Goal: Task Accomplishment & Management: Manage account settings

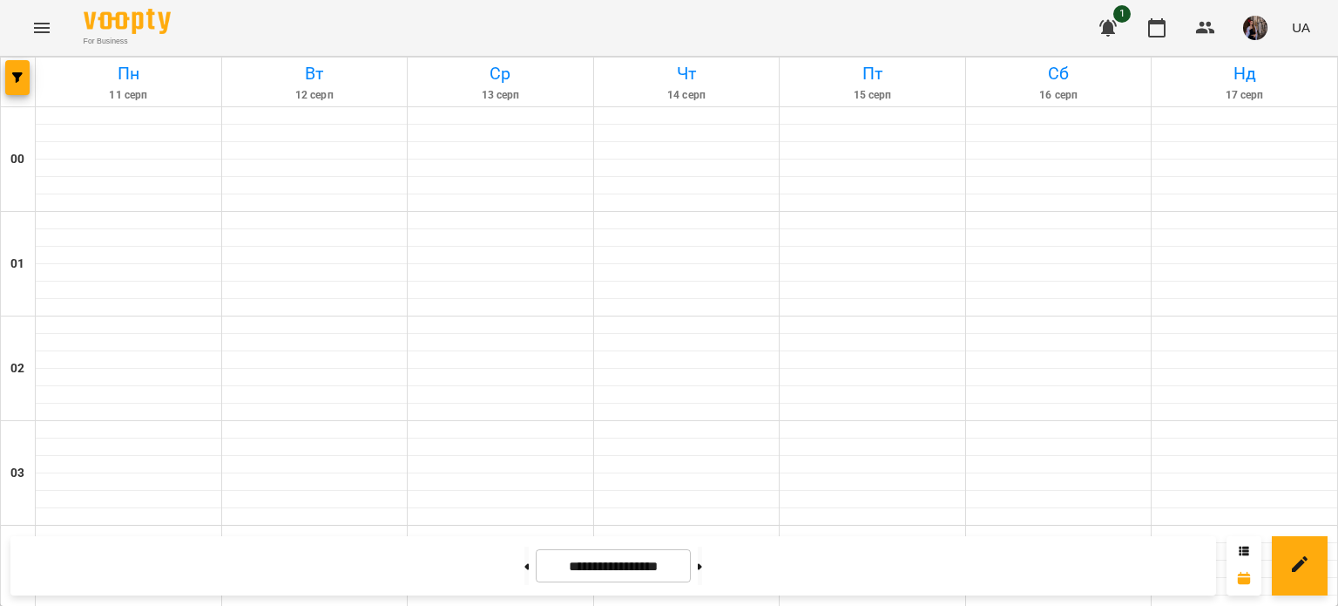
scroll to position [1840, 0]
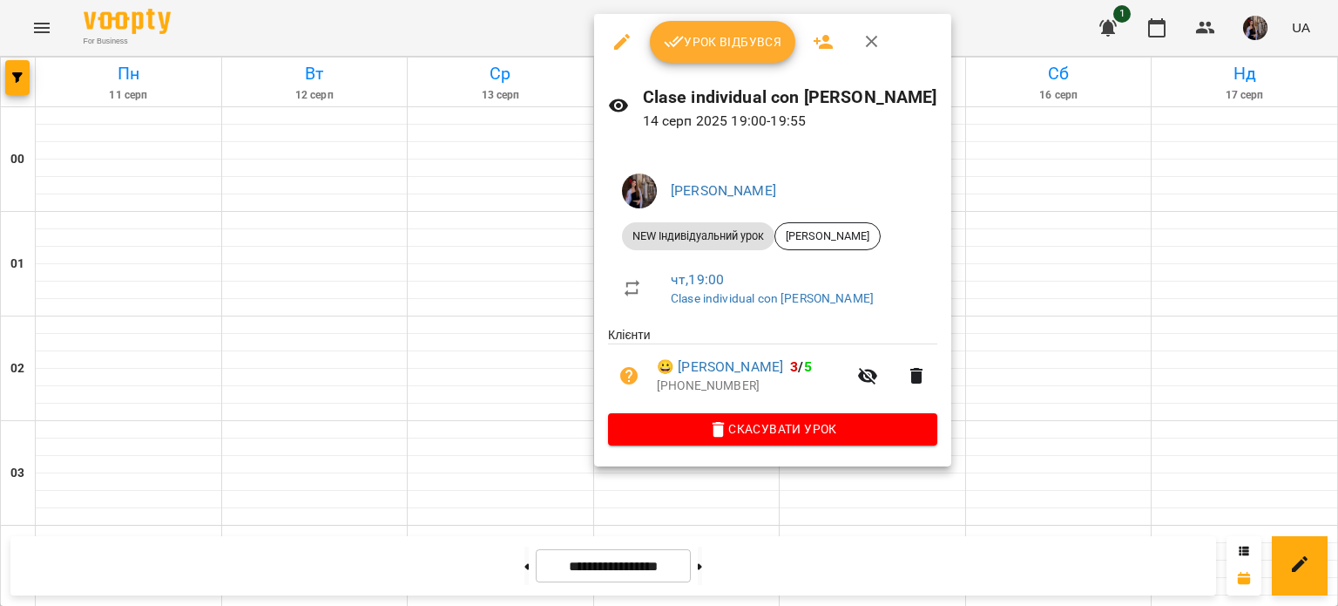
click at [741, 36] on span "Урок відбувся" at bounding box center [723, 41] width 118 height 21
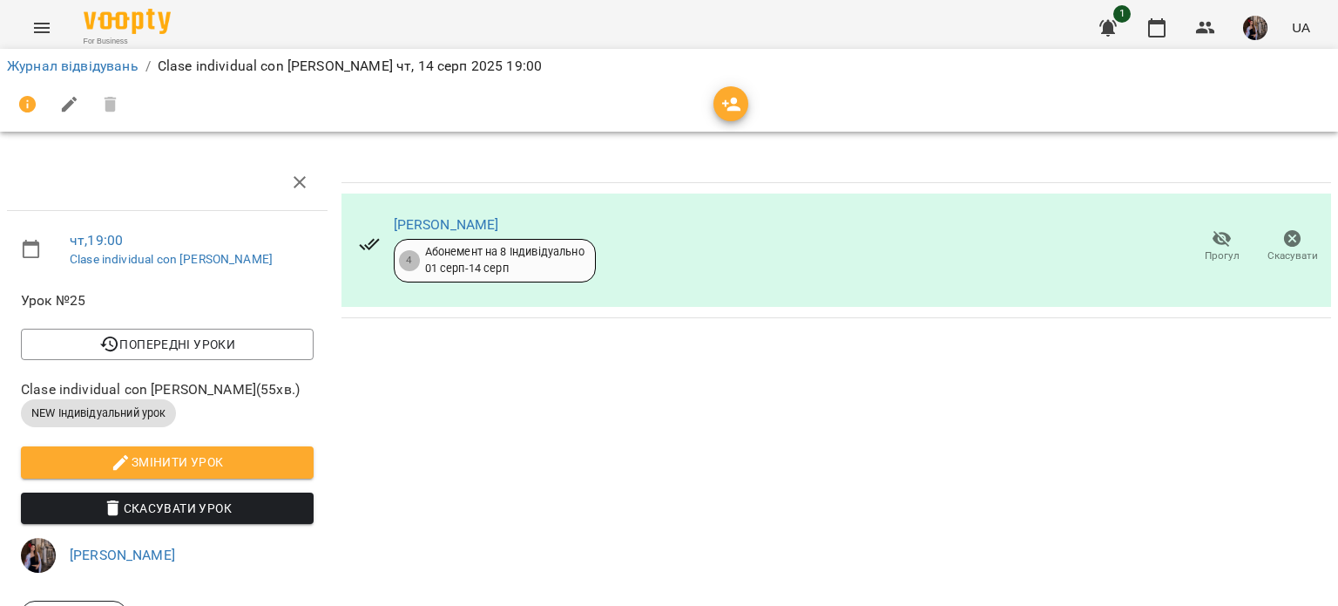
click at [744, 109] on span "button" at bounding box center [731, 104] width 35 height 21
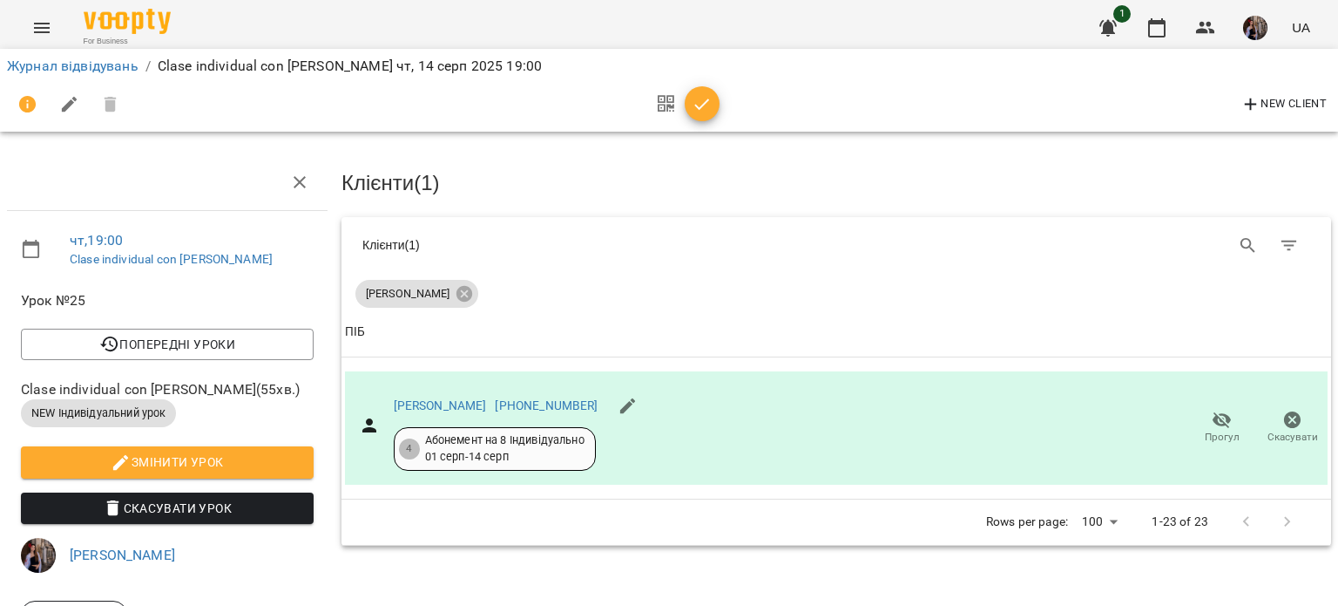
click at [1255, 27] on img "button" at bounding box center [1255, 28] width 24 height 24
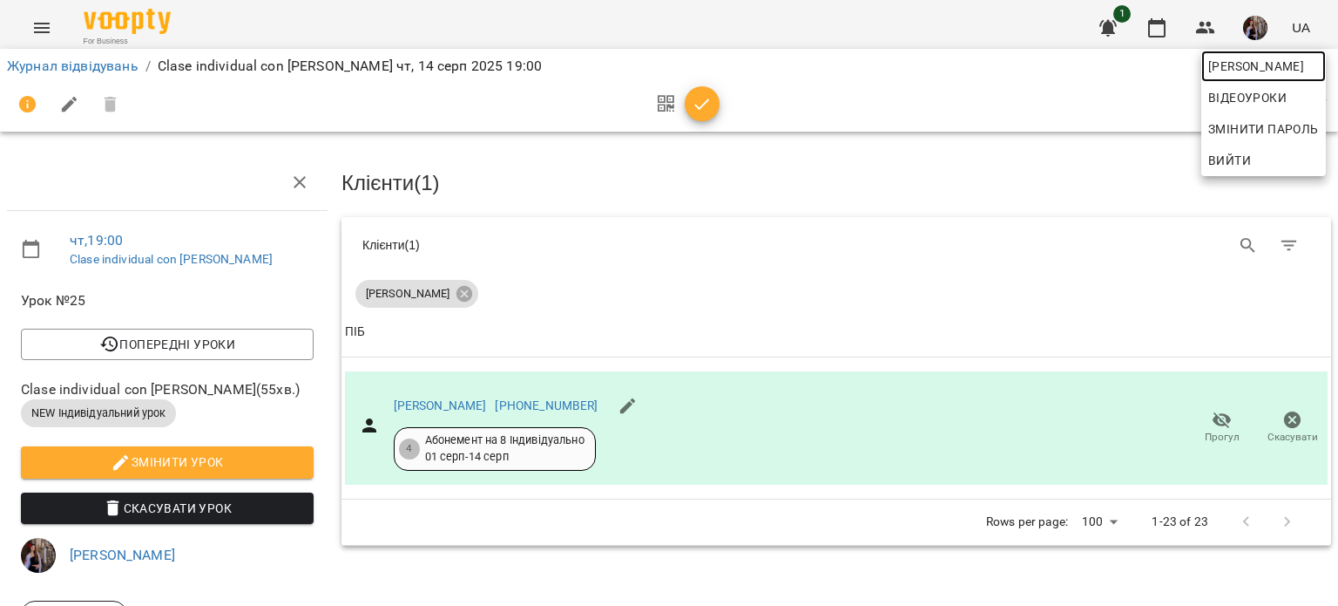
click at [1241, 61] on span "[PERSON_NAME]" at bounding box center [1263, 66] width 111 height 21
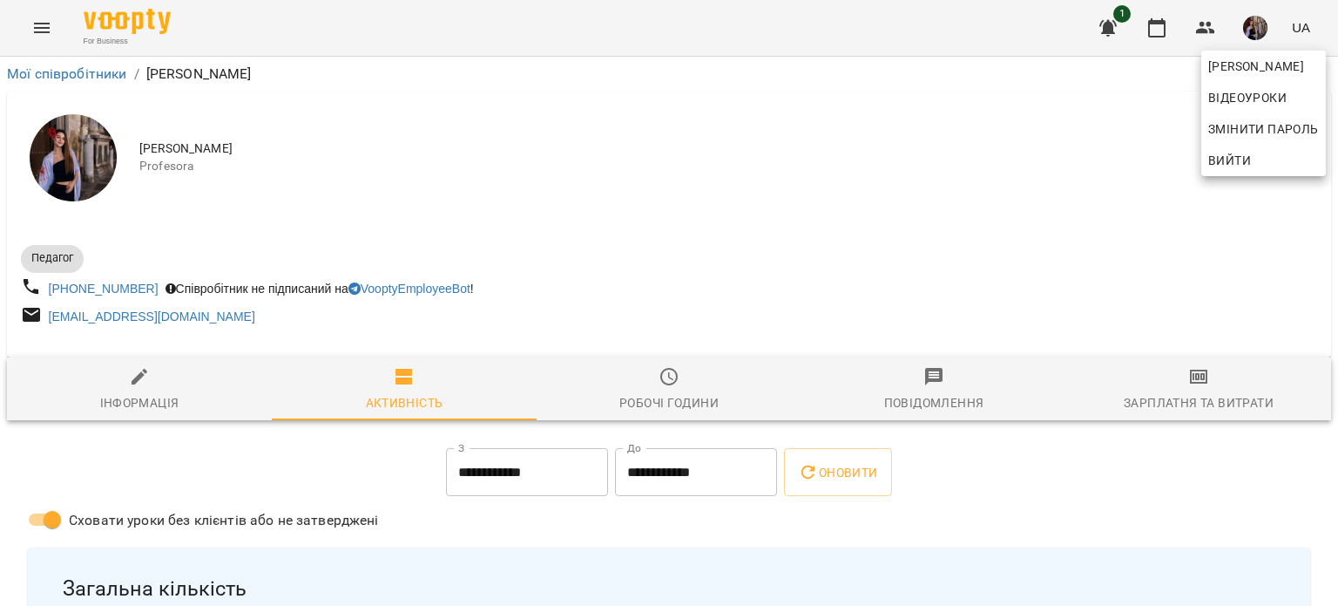
click at [1025, 216] on div at bounding box center [669, 303] width 1338 height 606
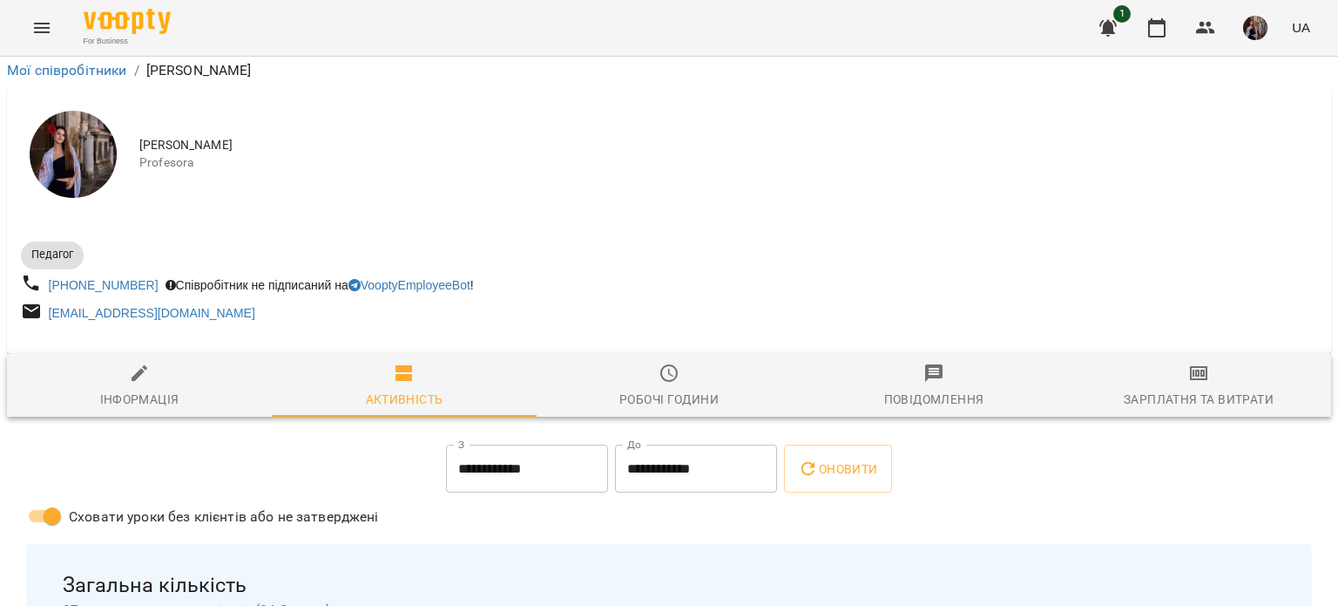
scroll to position [354, 0]
click at [1154, 30] on icon "button" at bounding box center [1157, 27] width 21 height 21
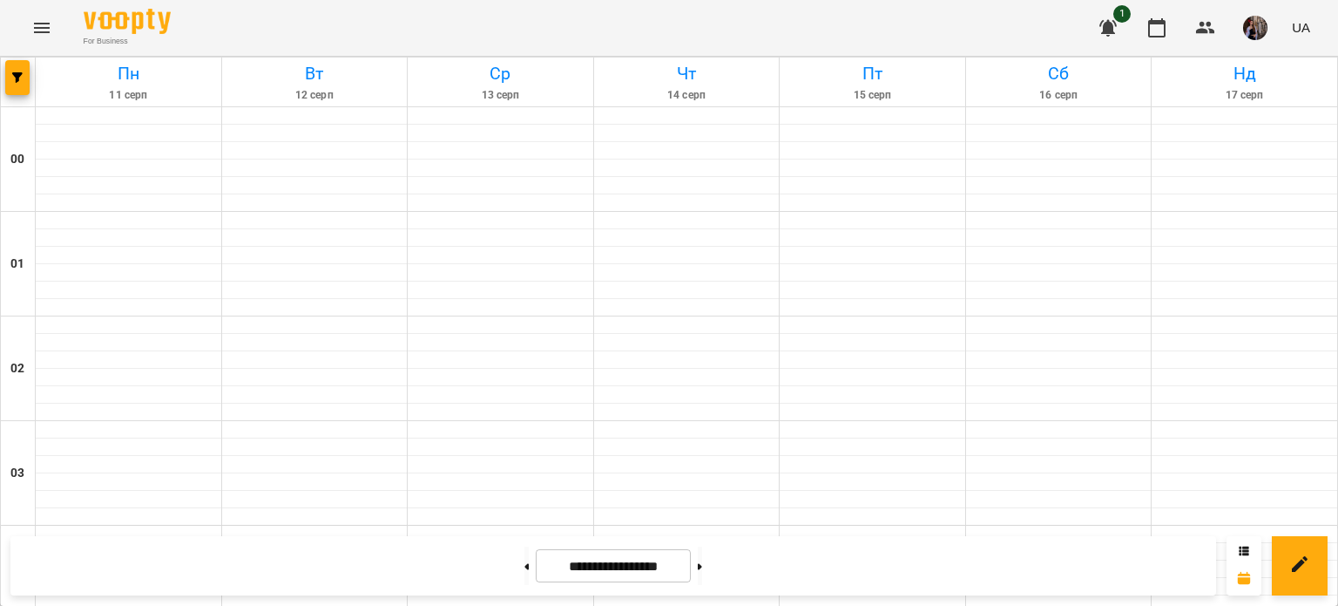
scroll to position [979, 0]
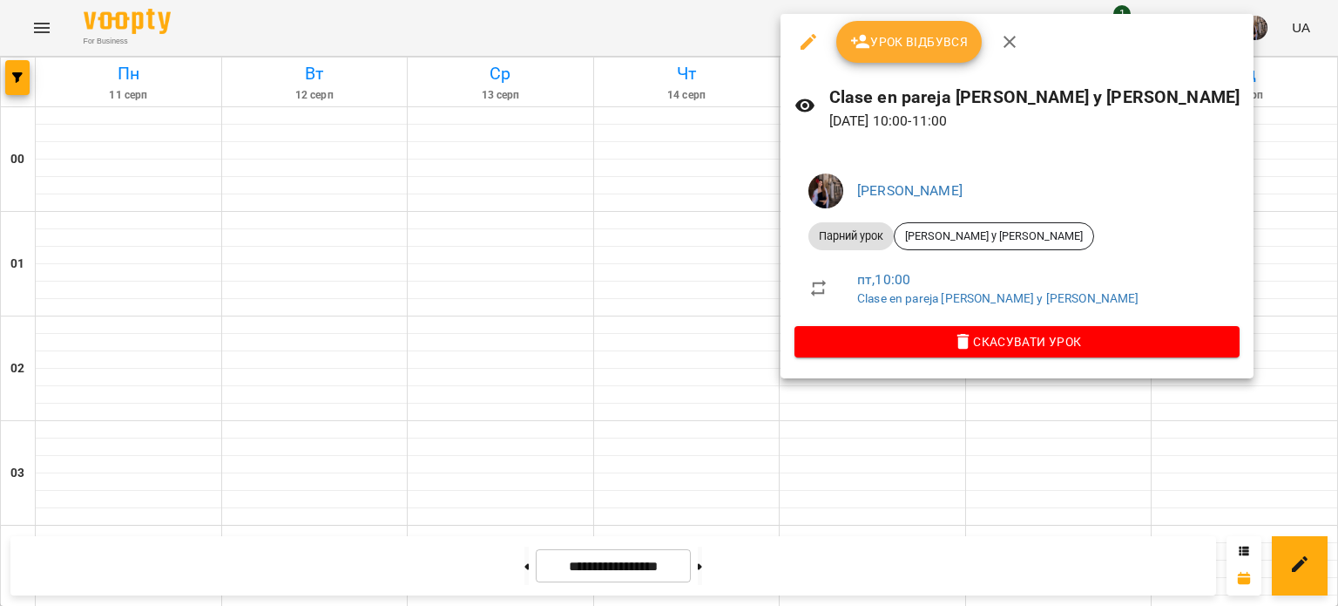
click at [880, 37] on span "Урок відбувся" at bounding box center [909, 41] width 118 height 21
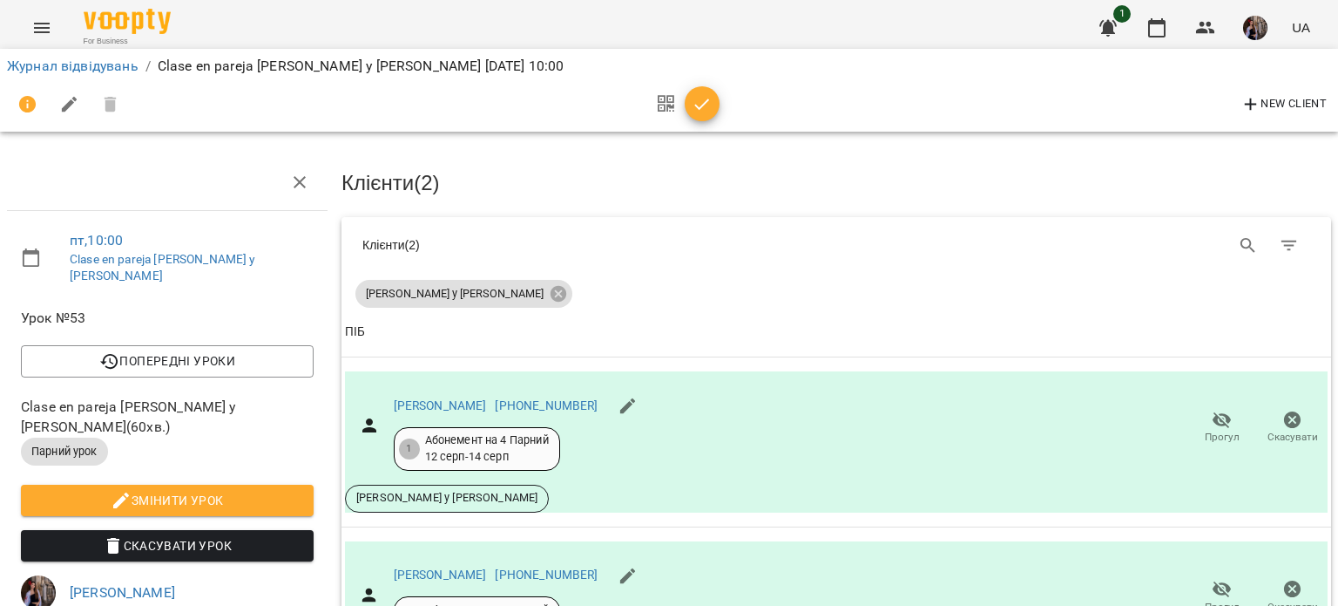
click at [700, 112] on icon "button" at bounding box center [702, 104] width 21 height 21
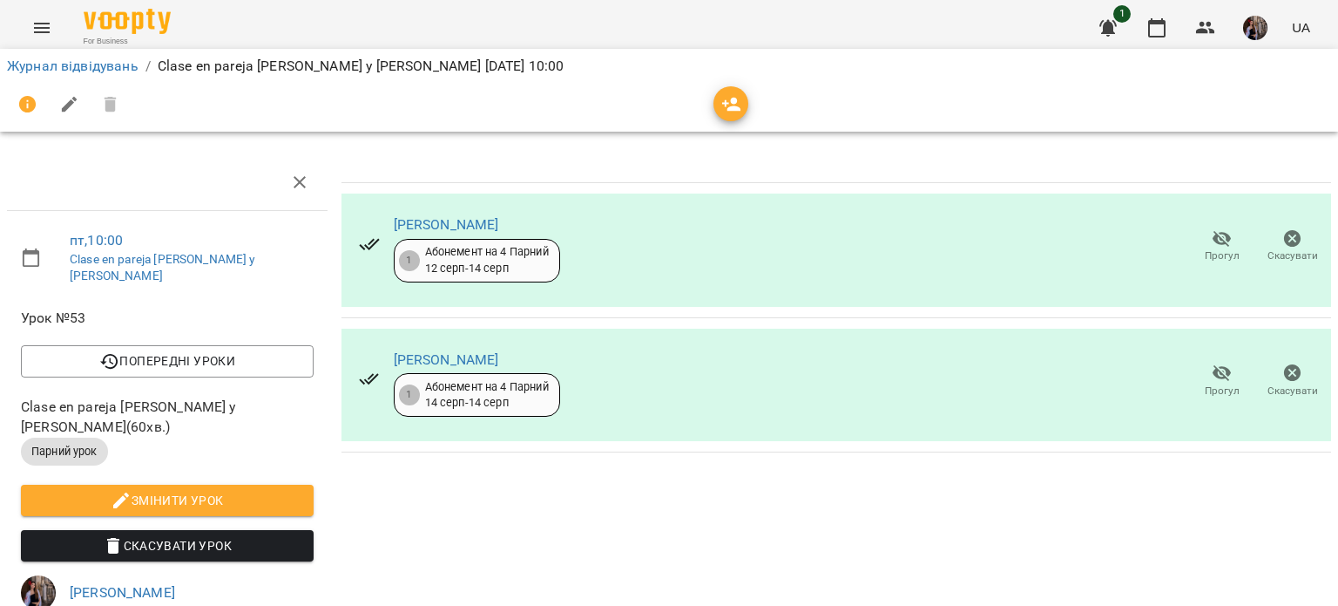
click at [1247, 34] on img "button" at bounding box center [1255, 28] width 24 height 24
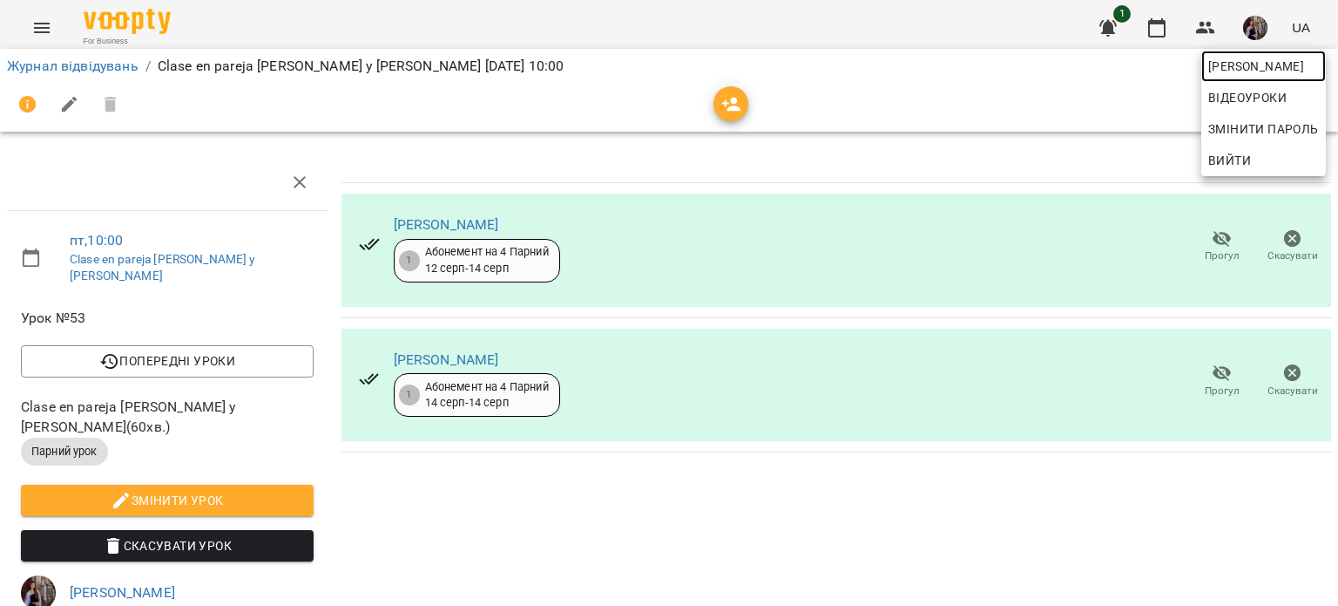
click at [1241, 61] on span "[PERSON_NAME]" at bounding box center [1263, 66] width 111 height 21
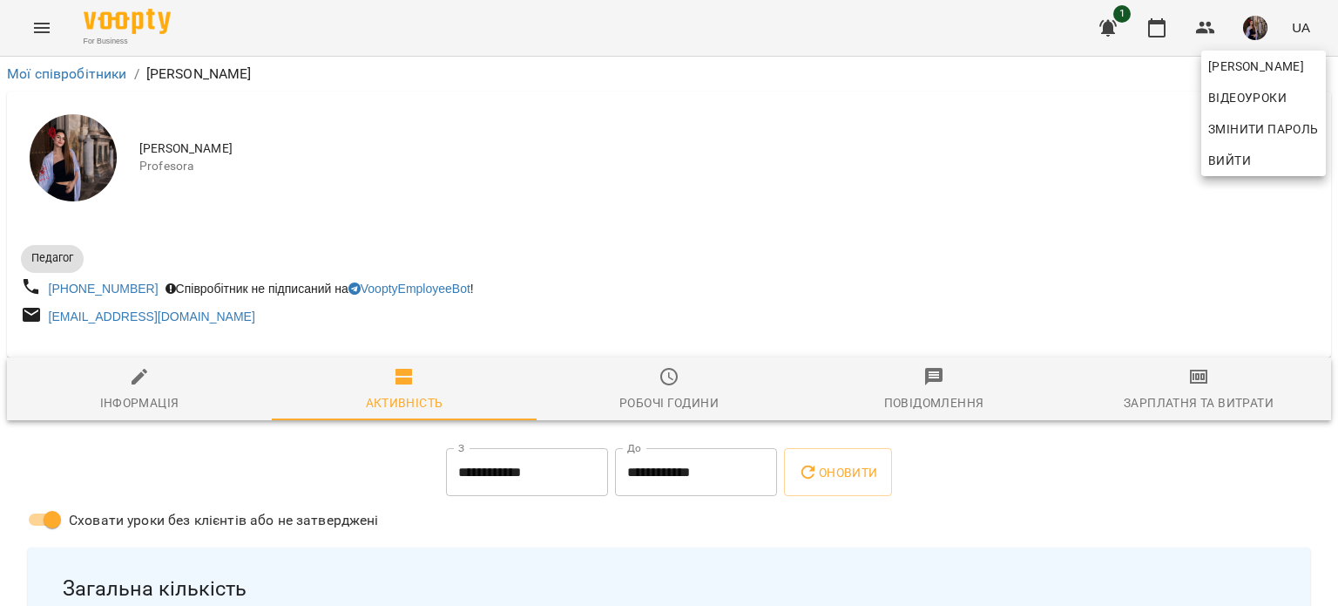
click at [984, 192] on div at bounding box center [669, 303] width 1338 height 606
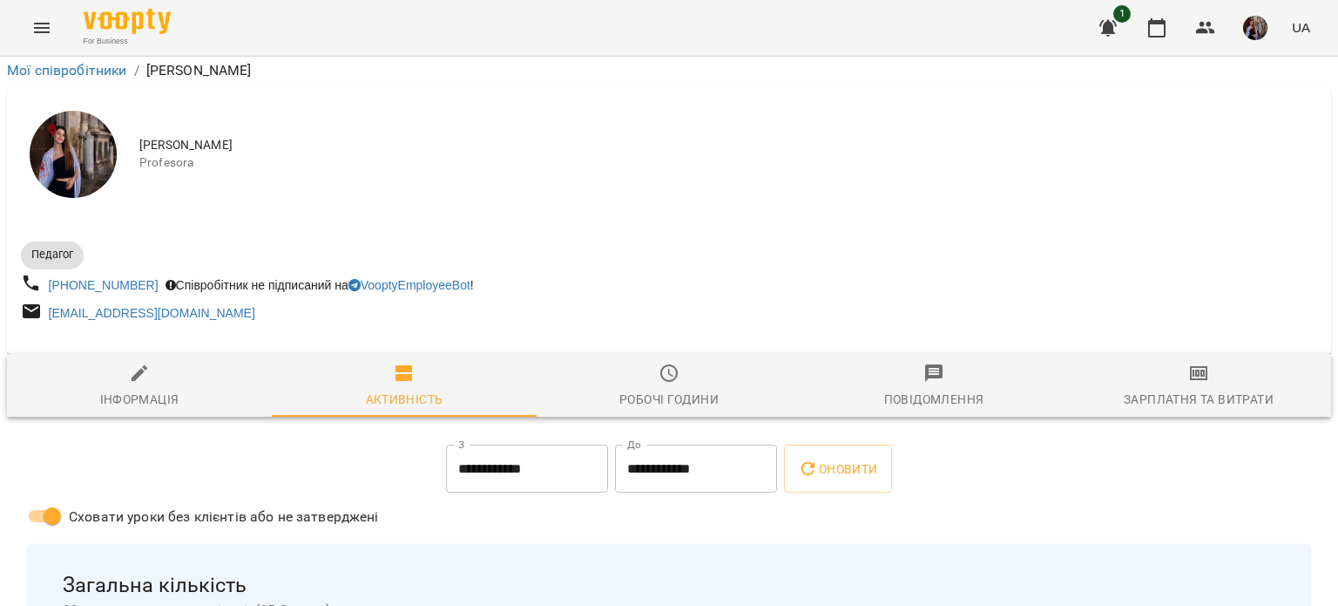
scroll to position [428, 0]
click at [984, 599] on span "39 сплачених людино-візитів ( 35 Занять )" at bounding box center [669, 609] width 1213 height 21
click at [1147, 22] on button "button" at bounding box center [1157, 28] width 42 height 42
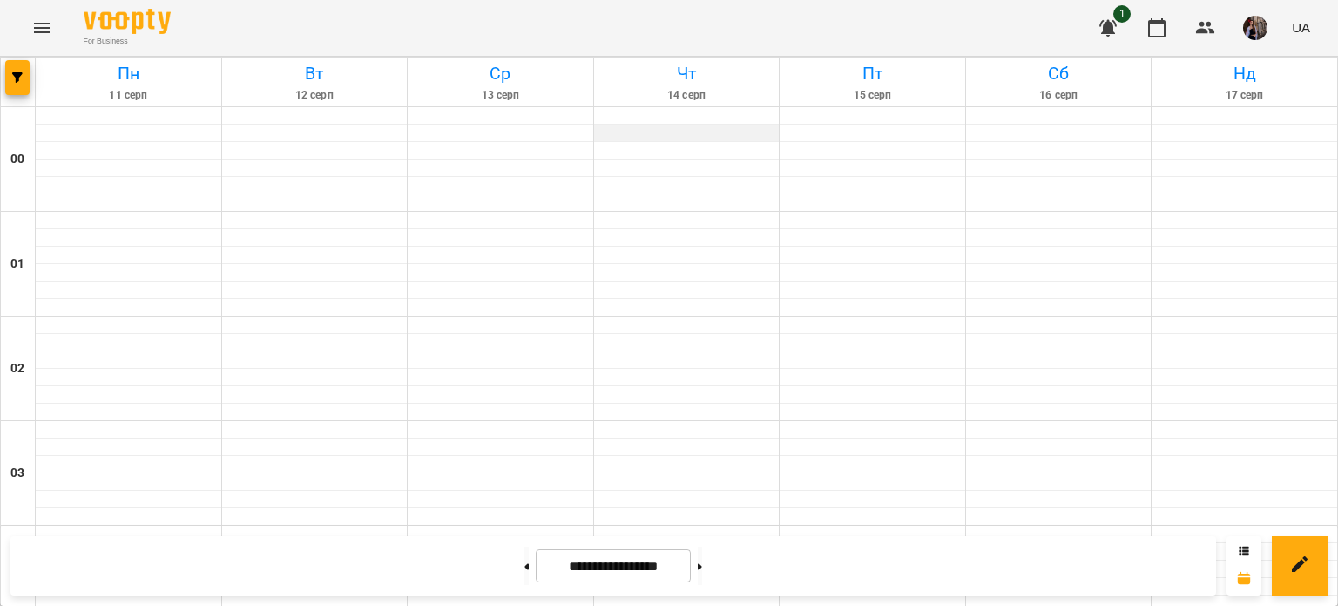
scroll to position [1167, 0]
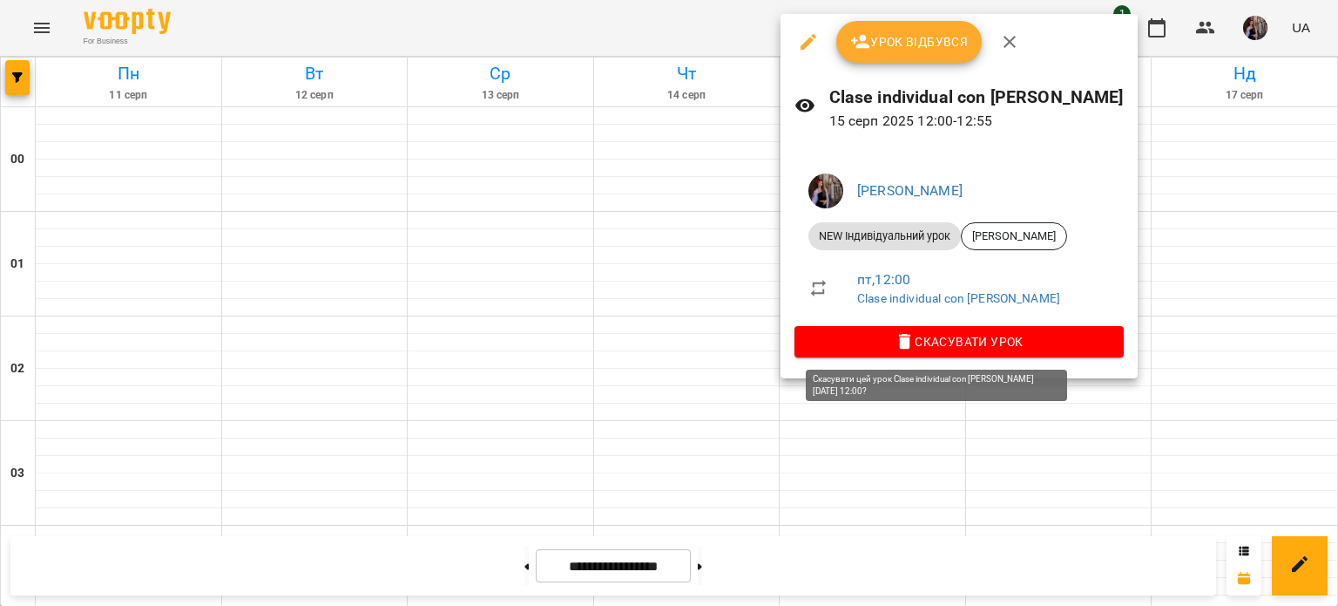
click at [899, 341] on icon "button" at bounding box center [905, 342] width 12 height 16
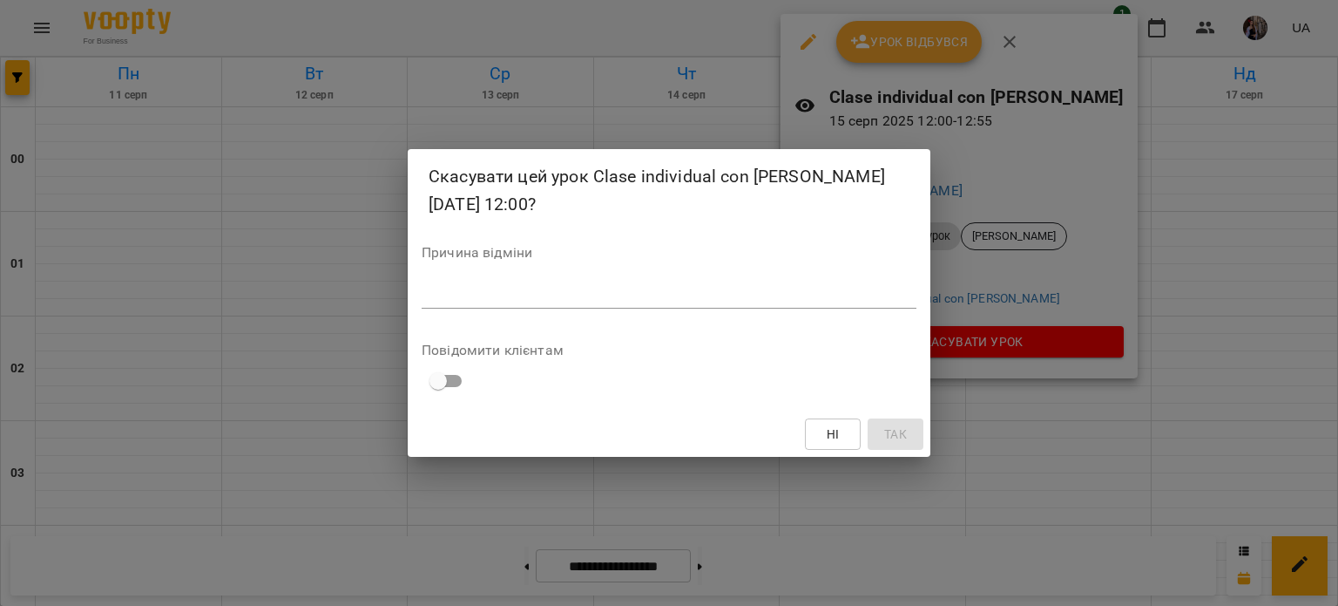
click at [786, 291] on textarea at bounding box center [669, 294] width 495 height 17
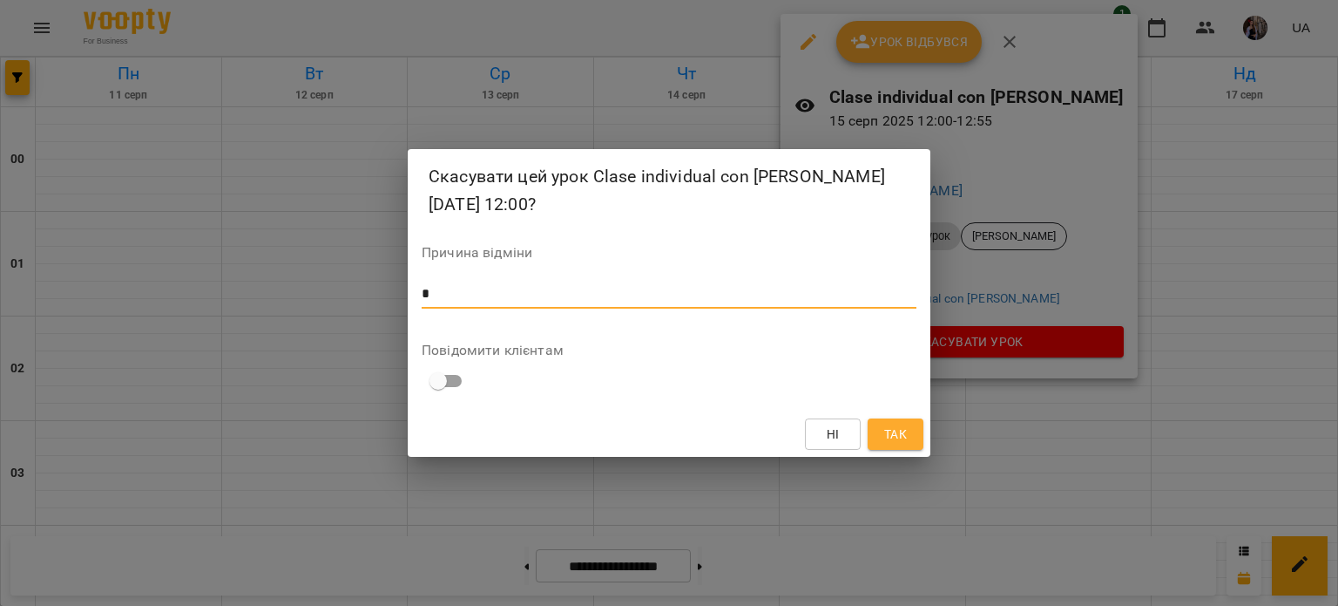
type textarea "*"
click at [903, 436] on span "Так" at bounding box center [895, 433] width 23 height 21
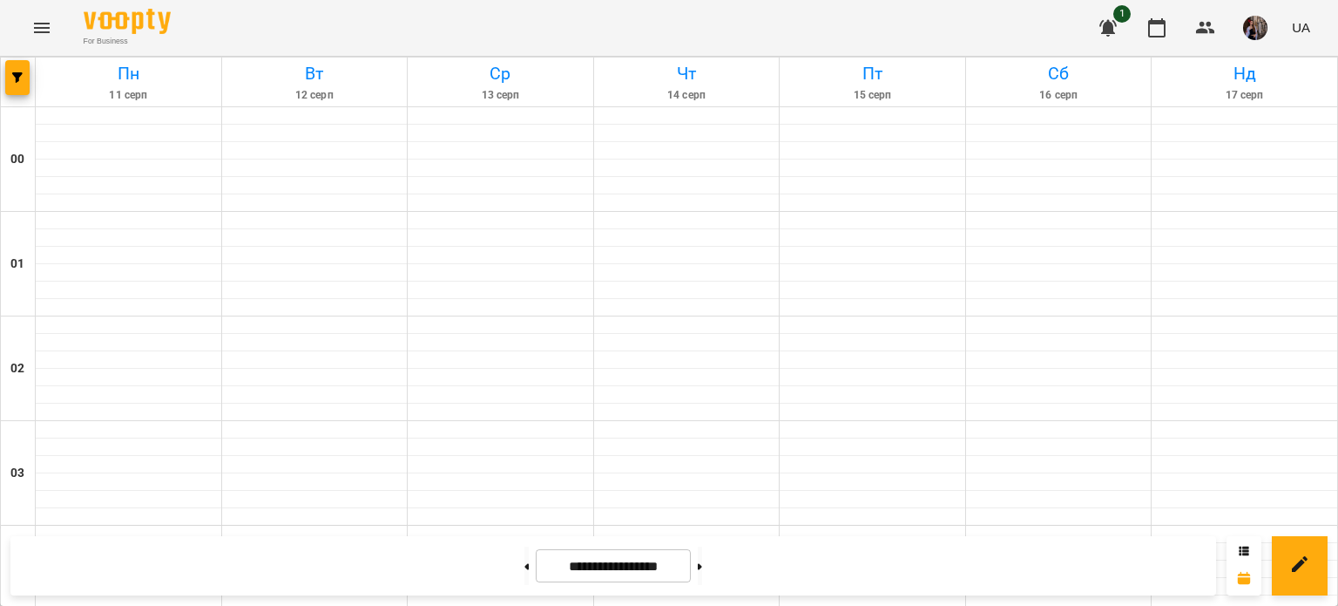
scroll to position [930, 0]
click at [1249, 28] on img "button" at bounding box center [1255, 28] width 24 height 24
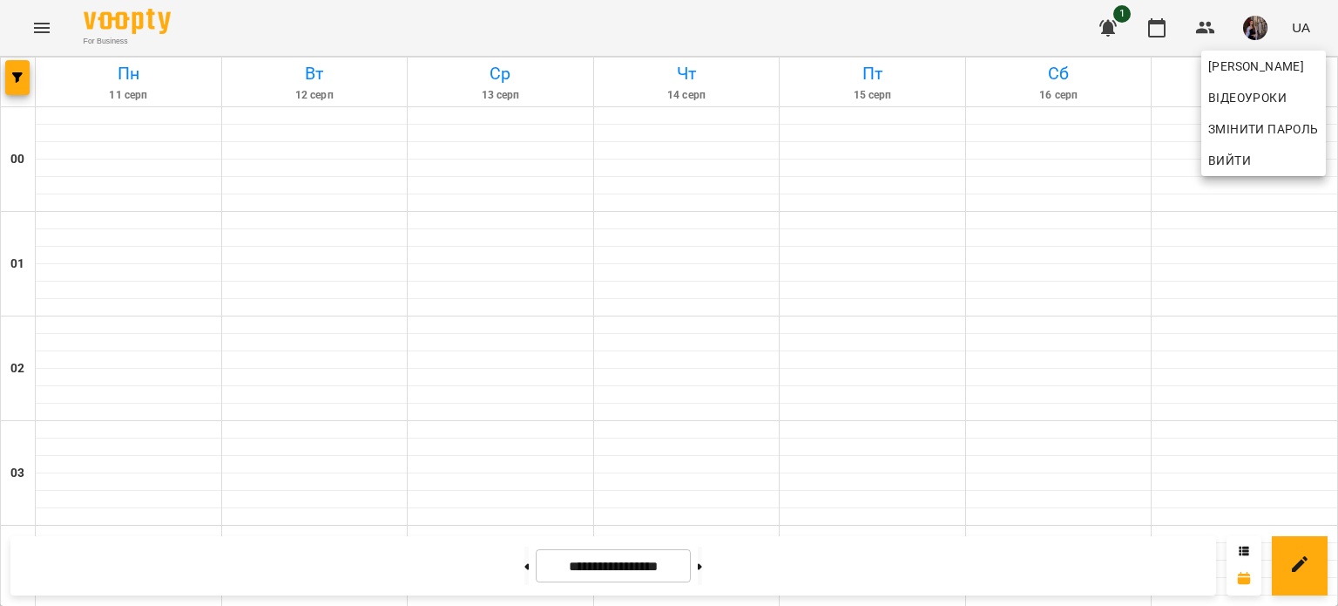
click at [1035, 221] on div at bounding box center [669, 303] width 1338 height 606
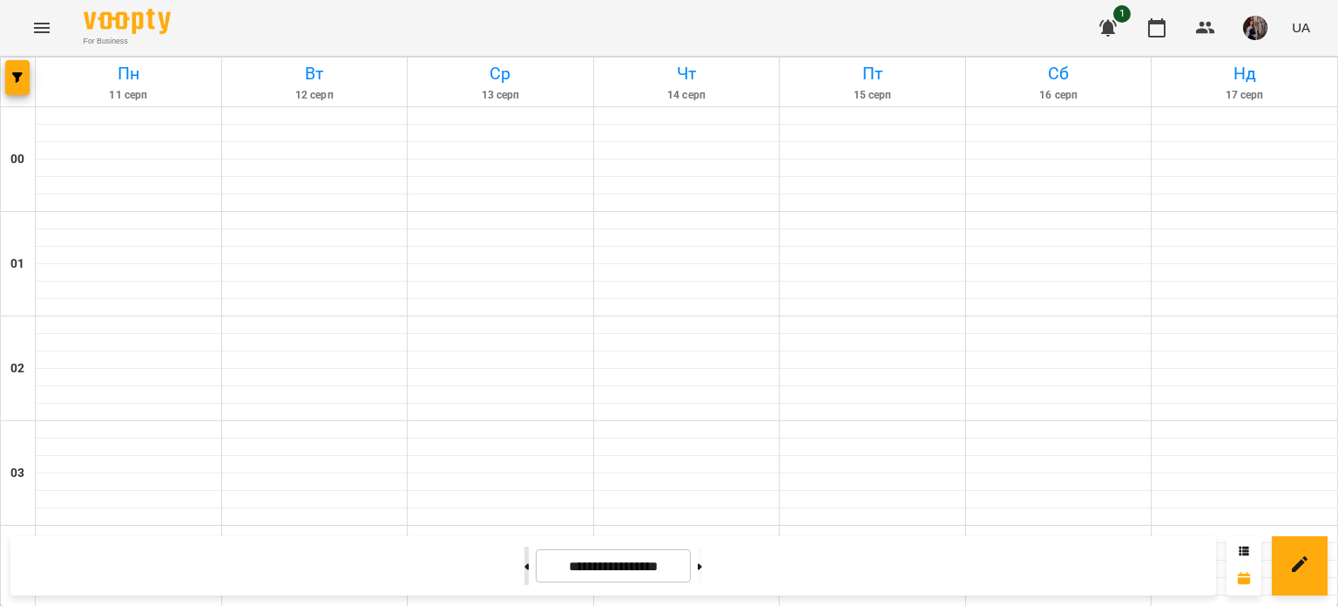
click at [524, 568] on button at bounding box center [526, 565] width 4 height 38
type input "**********"
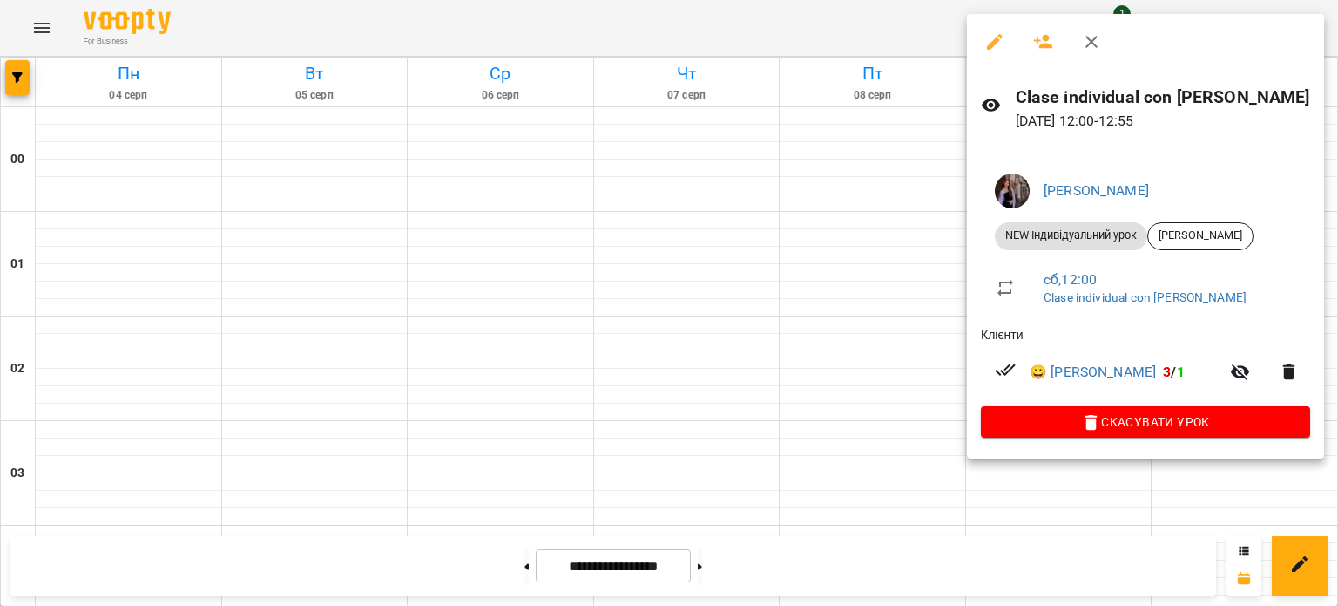
click at [1045, 423] on span "Скасувати Урок" at bounding box center [1145, 421] width 301 height 21
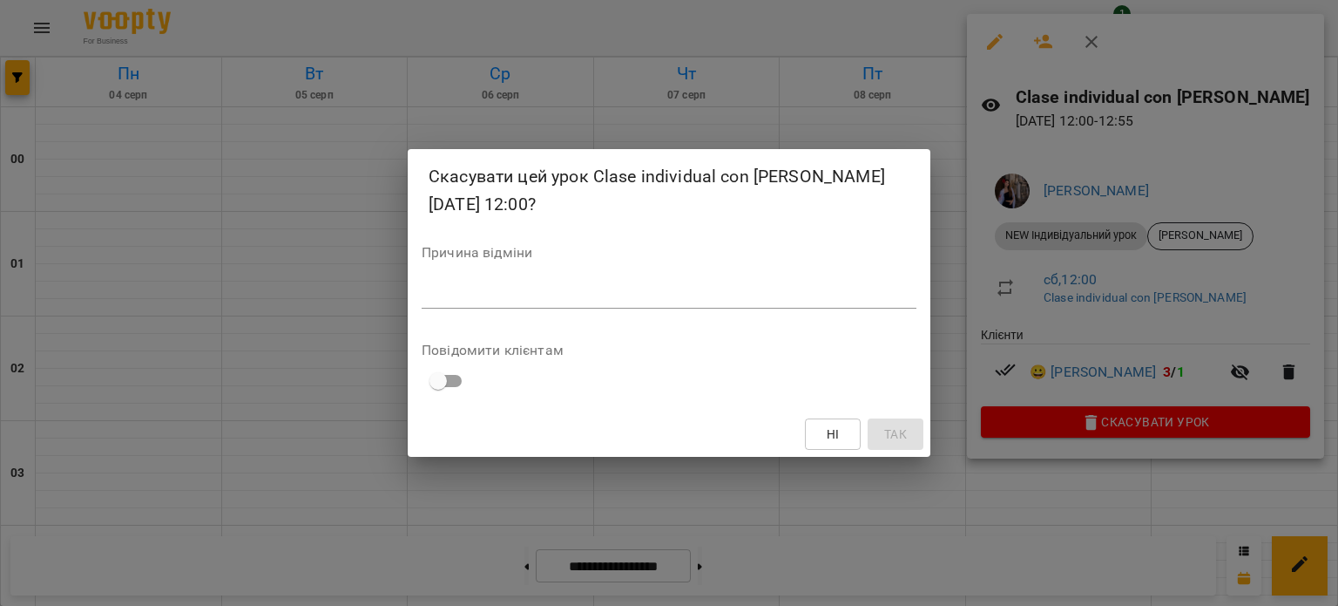
click at [758, 295] on textarea at bounding box center [669, 294] width 495 height 17
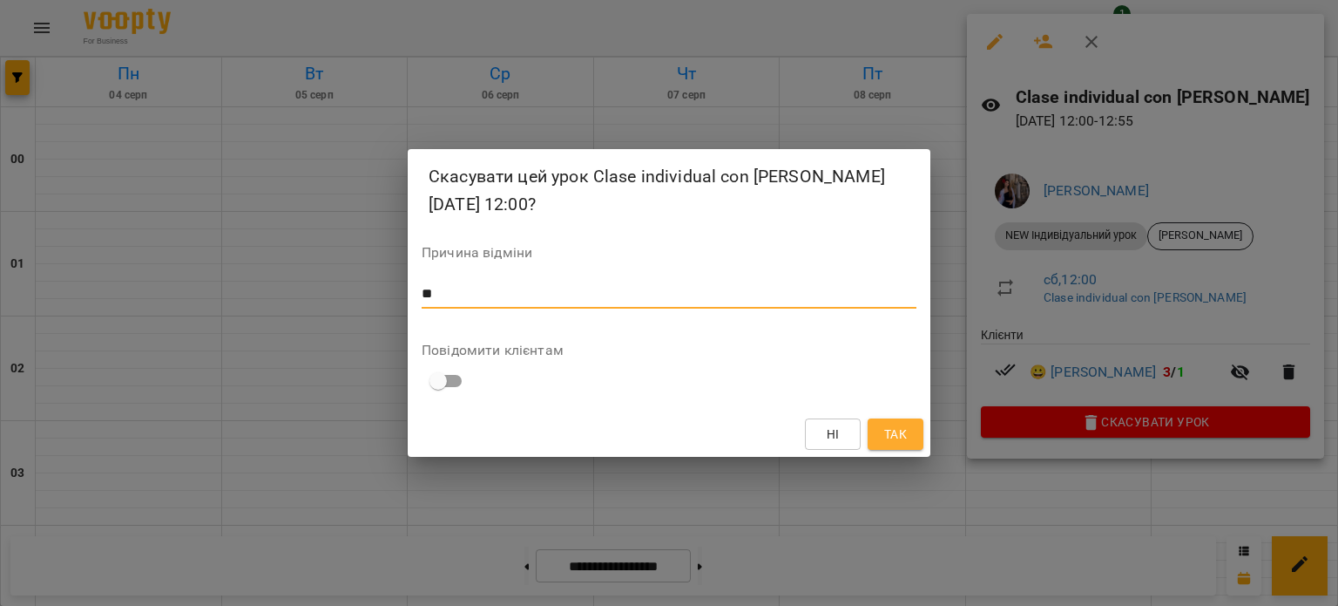
type textarea "**"
click at [899, 424] on span "Так" at bounding box center [895, 433] width 23 height 21
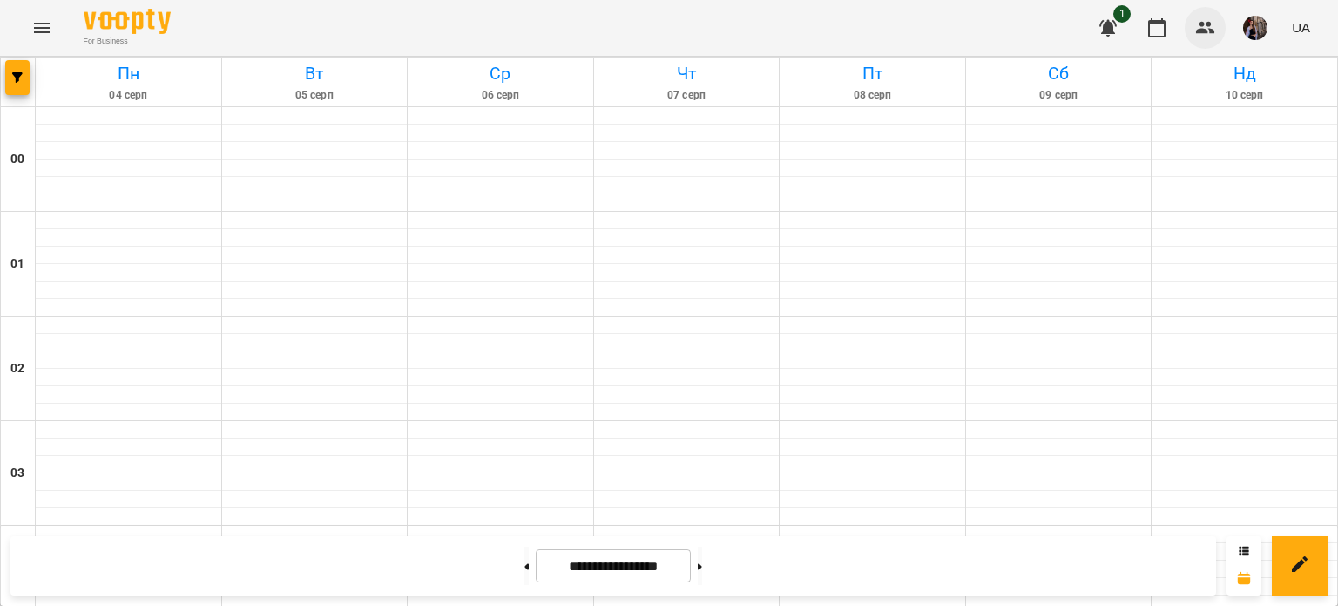
click at [1222, 30] on button "button" at bounding box center [1206, 28] width 42 height 42
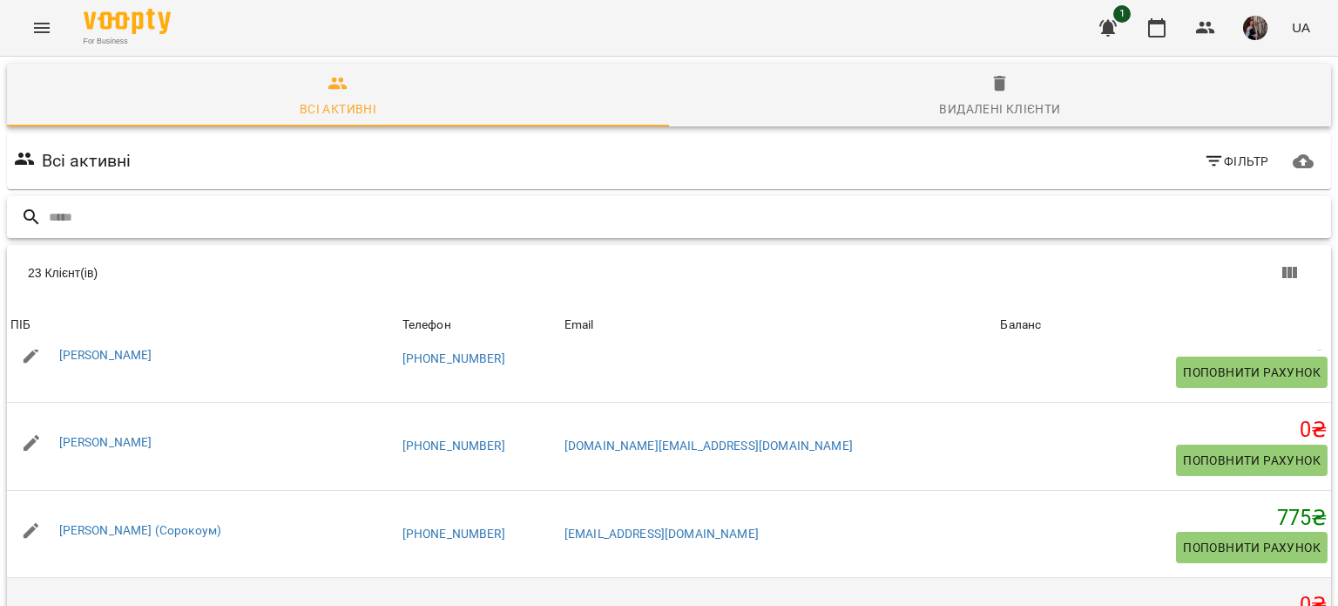
scroll to position [1554, 0]
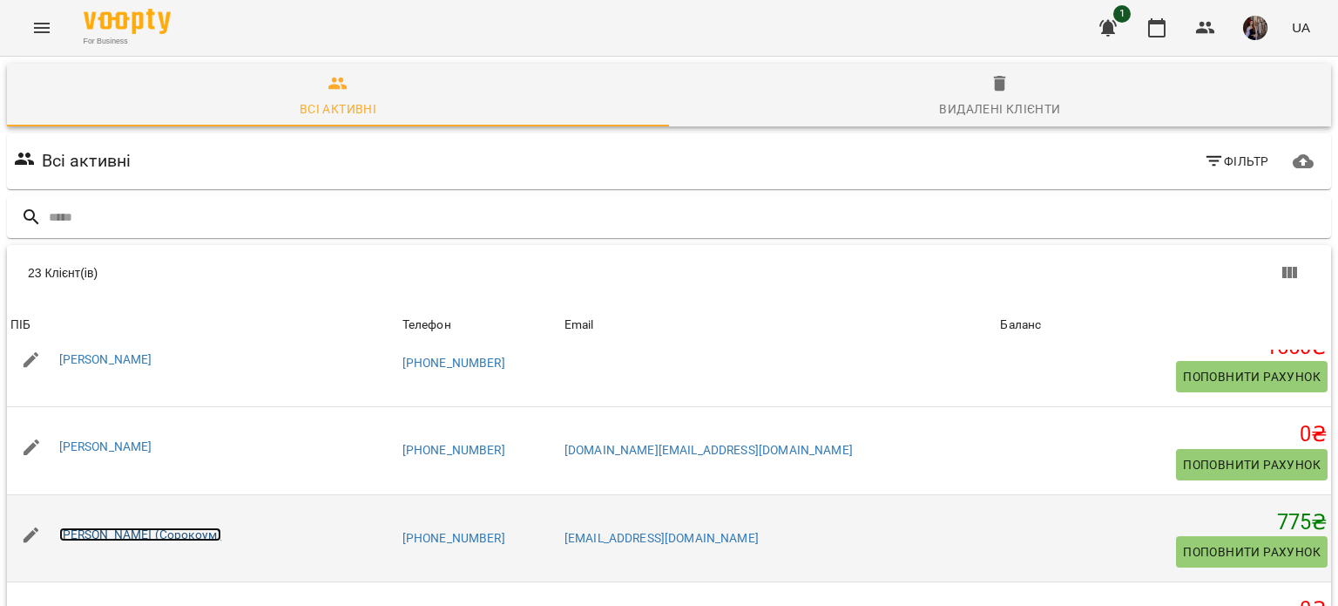
click at [162, 527] on link "[PERSON_NAME] (Сорокоум)" at bounding box center [140, 534] width 163 height 14
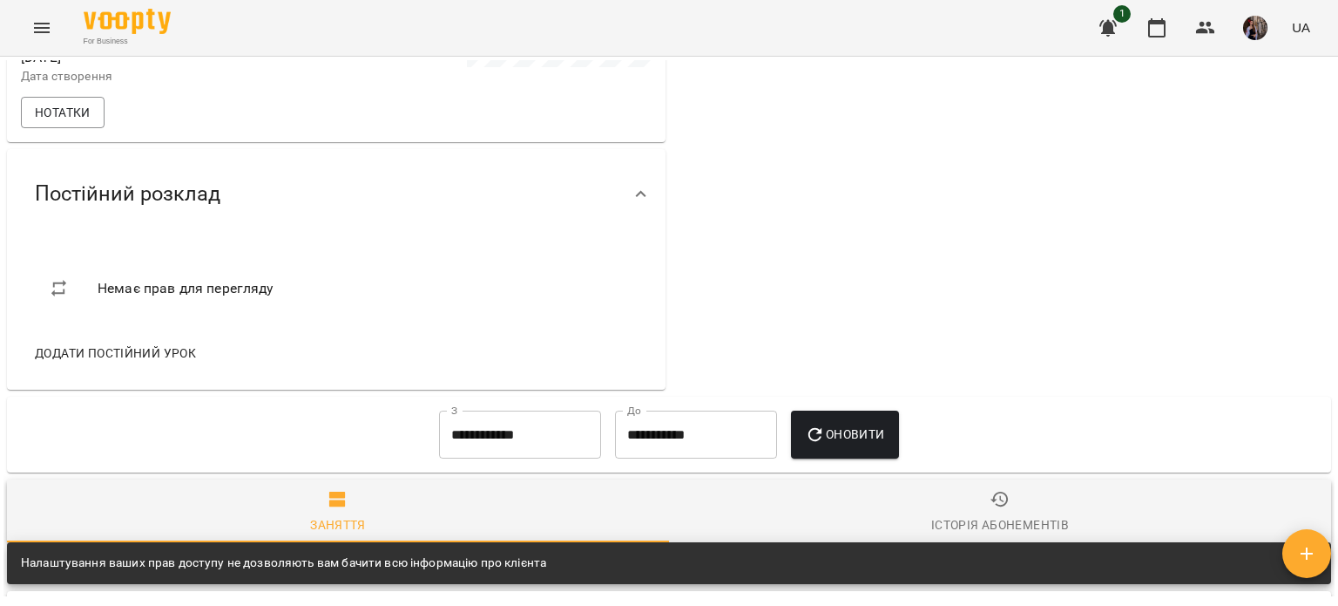
scroll to position [595, 0]
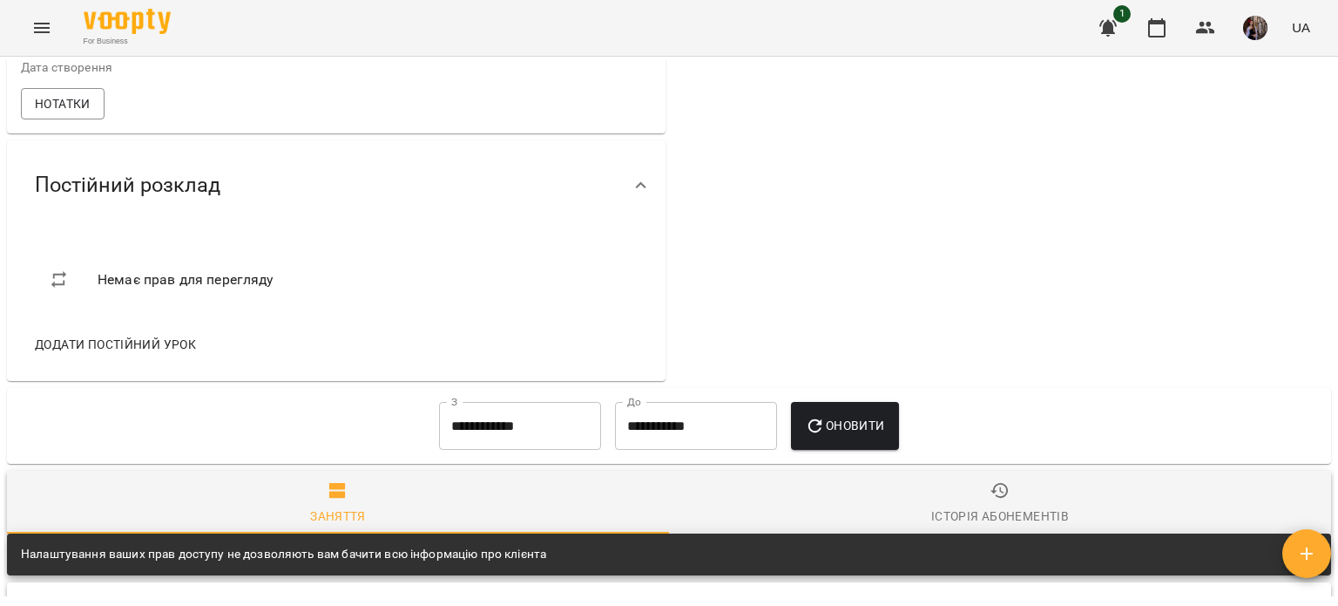
click at [139, 348] on span "Додати постійний урок" at bounding box center [115, 344] width 161 height 21
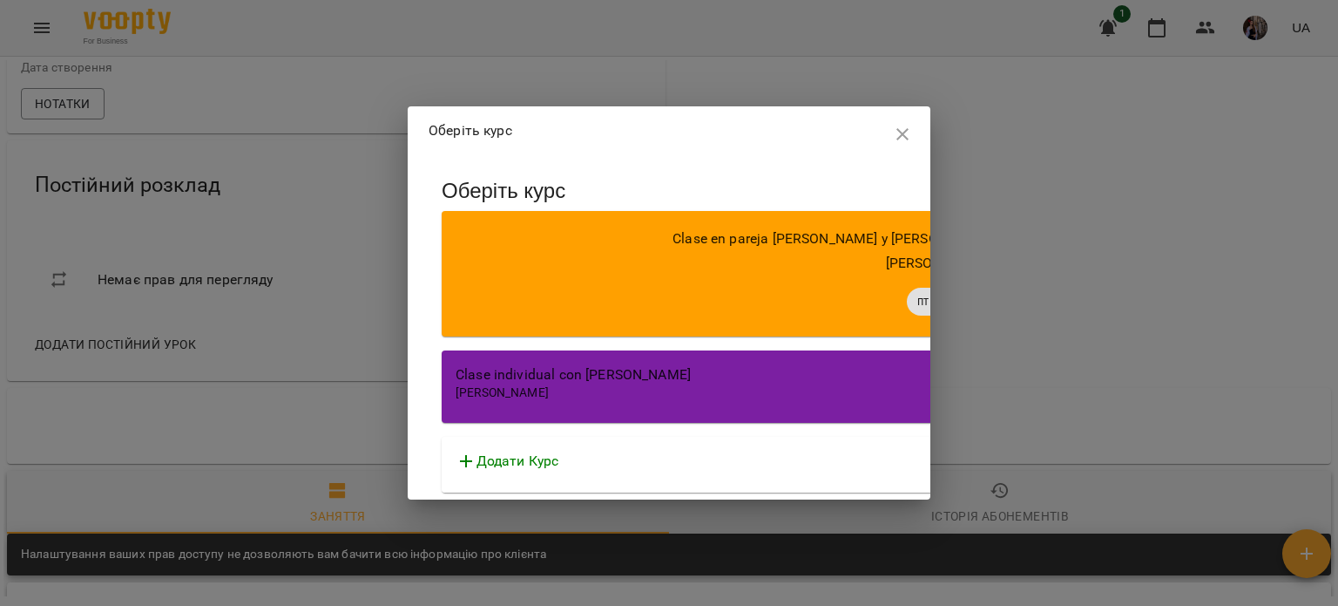
click at [546, 387] on span "[PERSON_NAME]" at bounding box center [502, 392] width 93 height 14
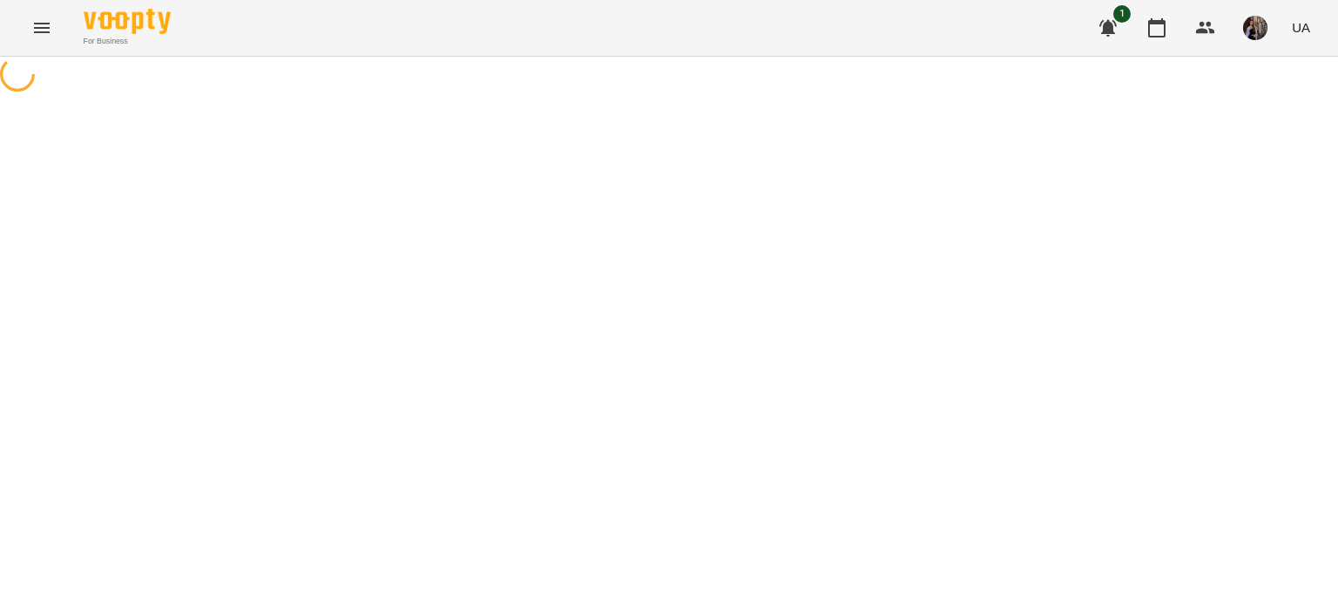
select select "**********"
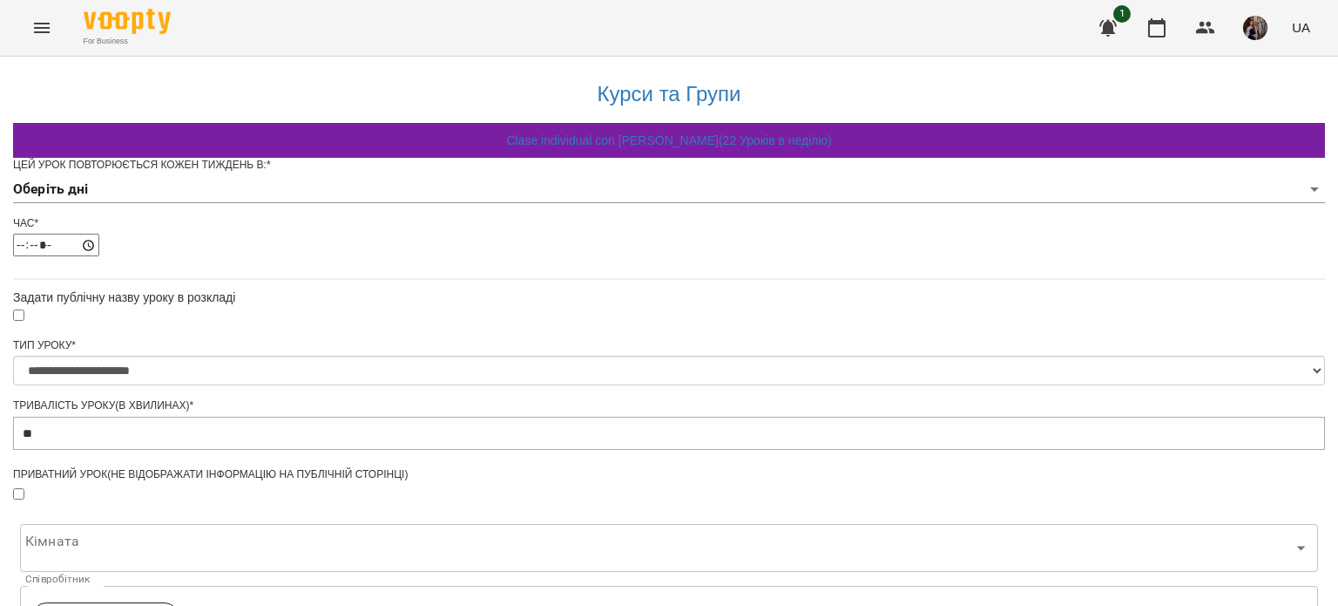
click at [535, 214] on body "**********" at bounding box center [669, 530] width 1338 height 1060
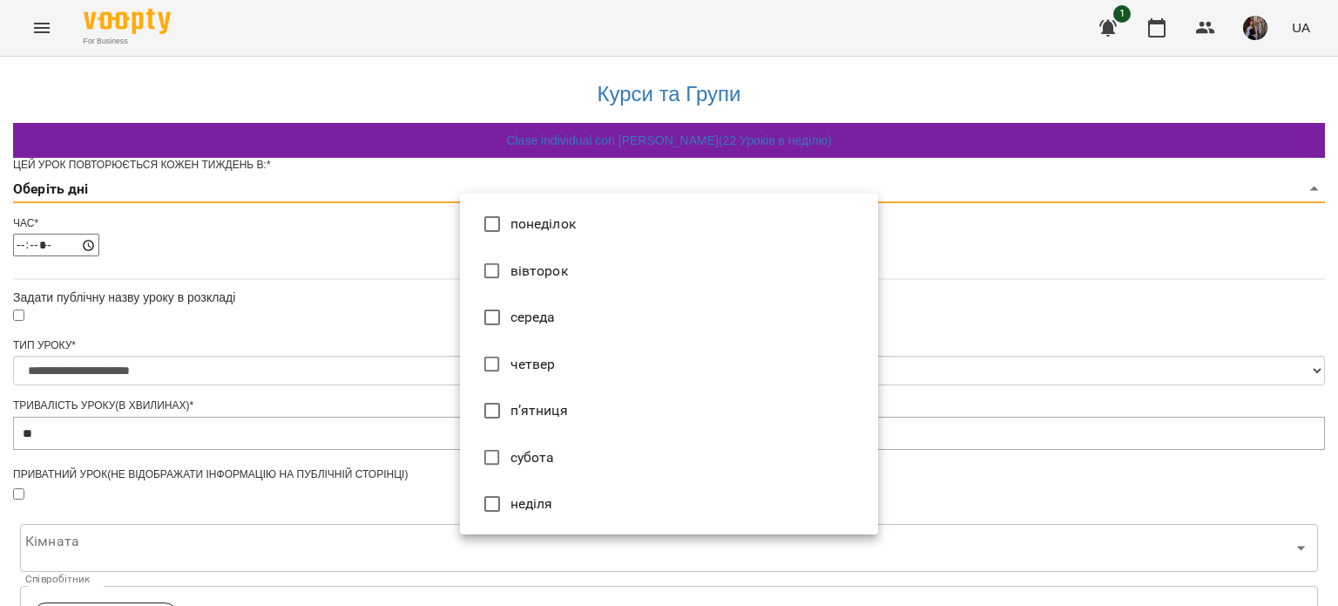
click at [541, 454] on li "субота" at bounding box center [669, 457] width 418 height 47
type input "*"
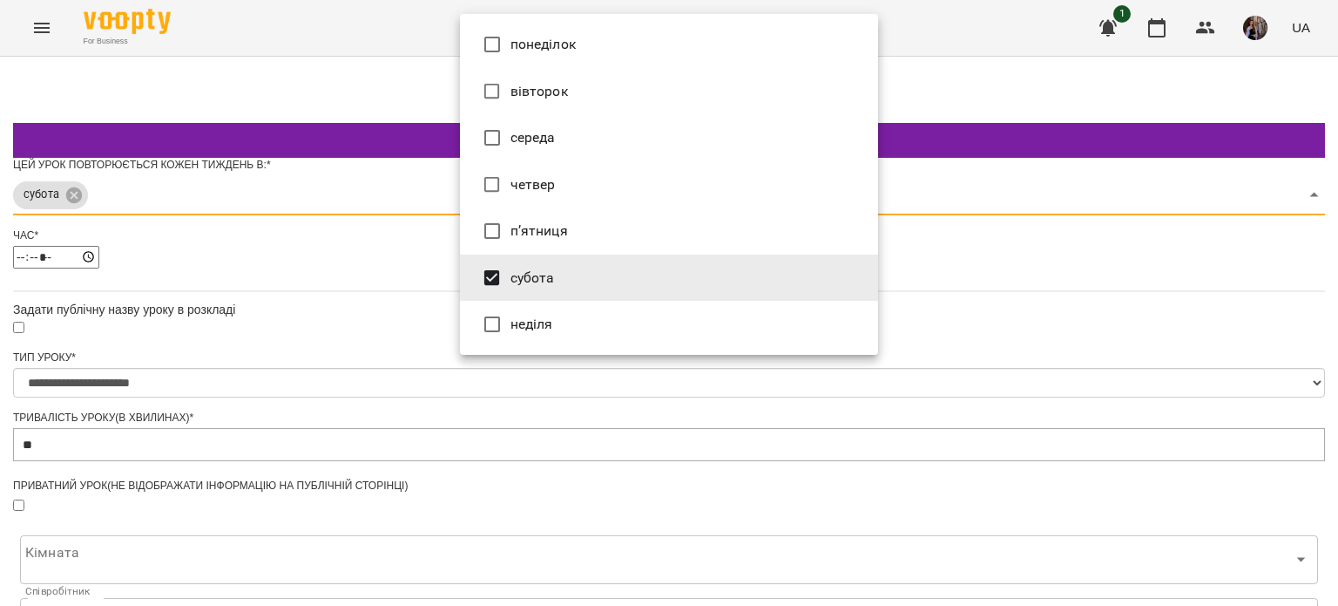
click at [394, 308] on div at bounding box center [669, 303] width 1338 height 606
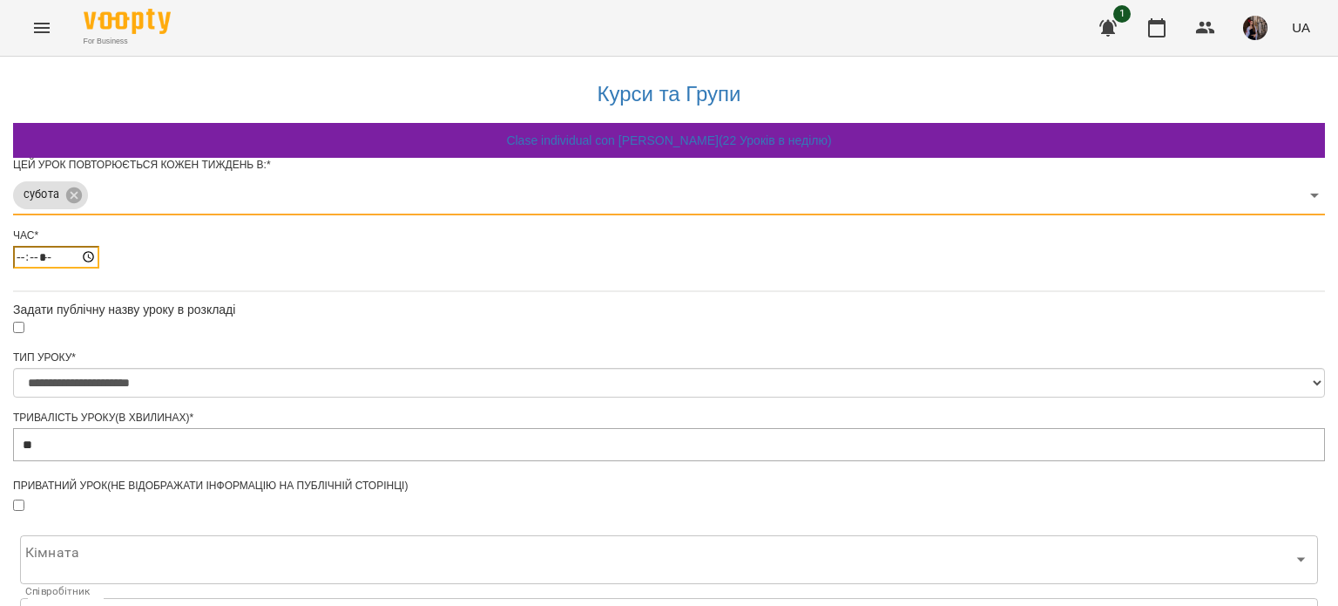
click at [99, 268] on input "*****" at bounding box center [56, 257] width 86 height 23
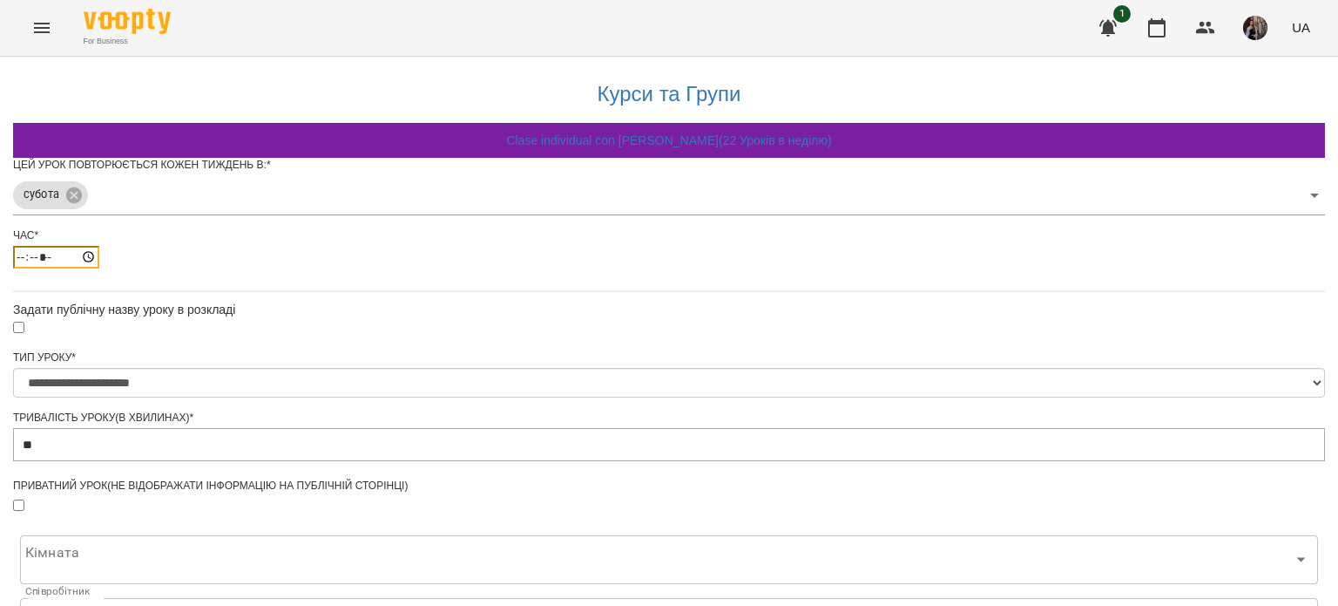
type input "*****"
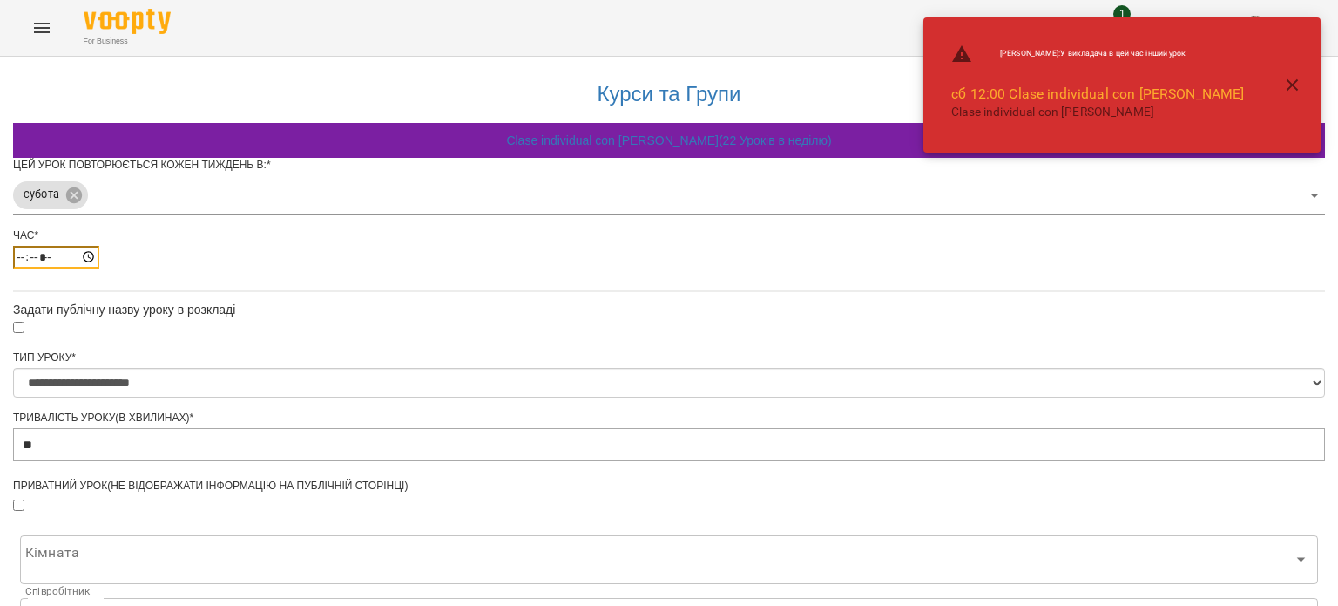
type input "*****"
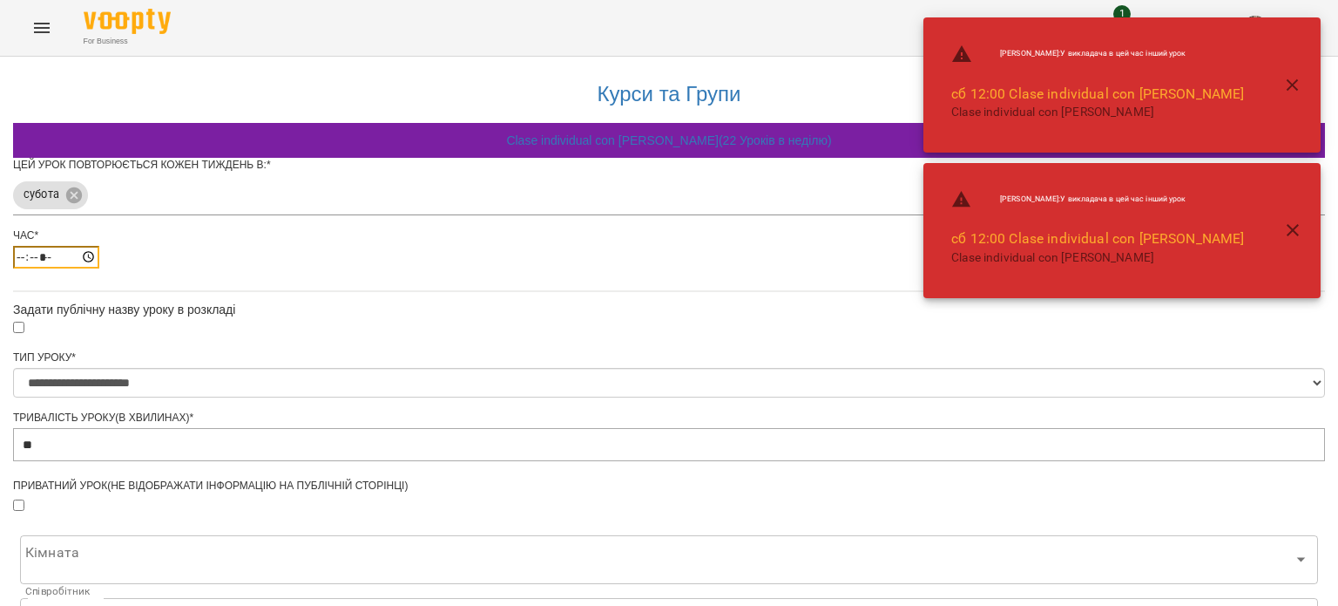
click at [99, 268] on input "time" at bounding box center [56, 257] width 86 height 23
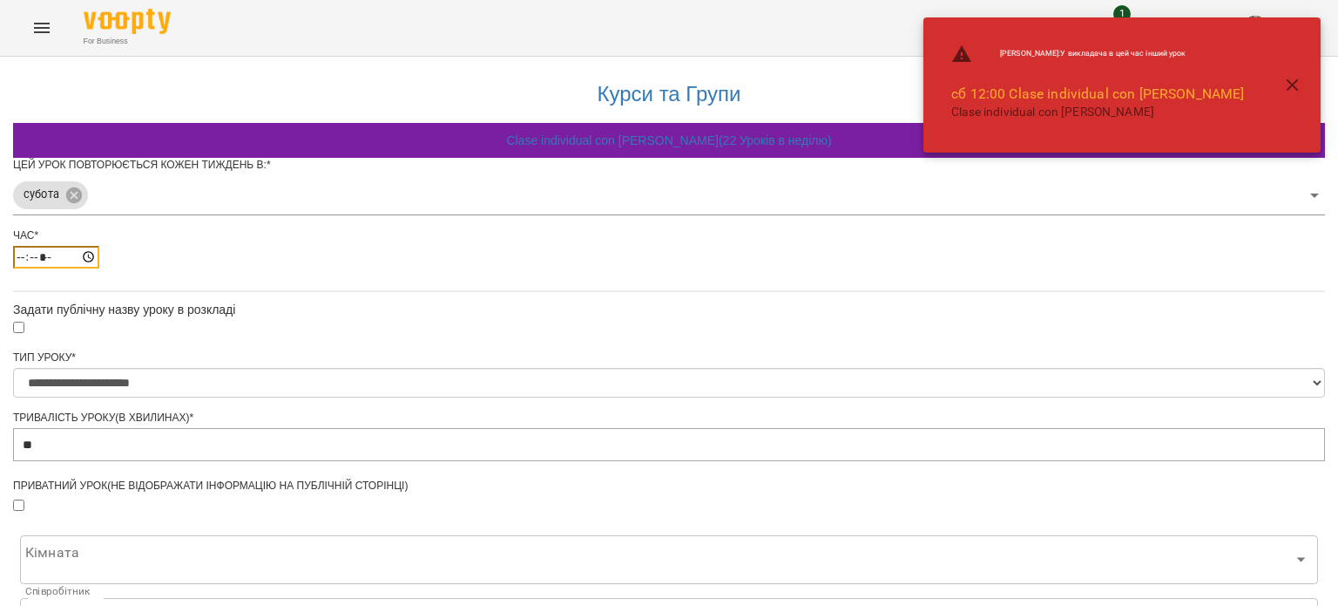
type input "*****"
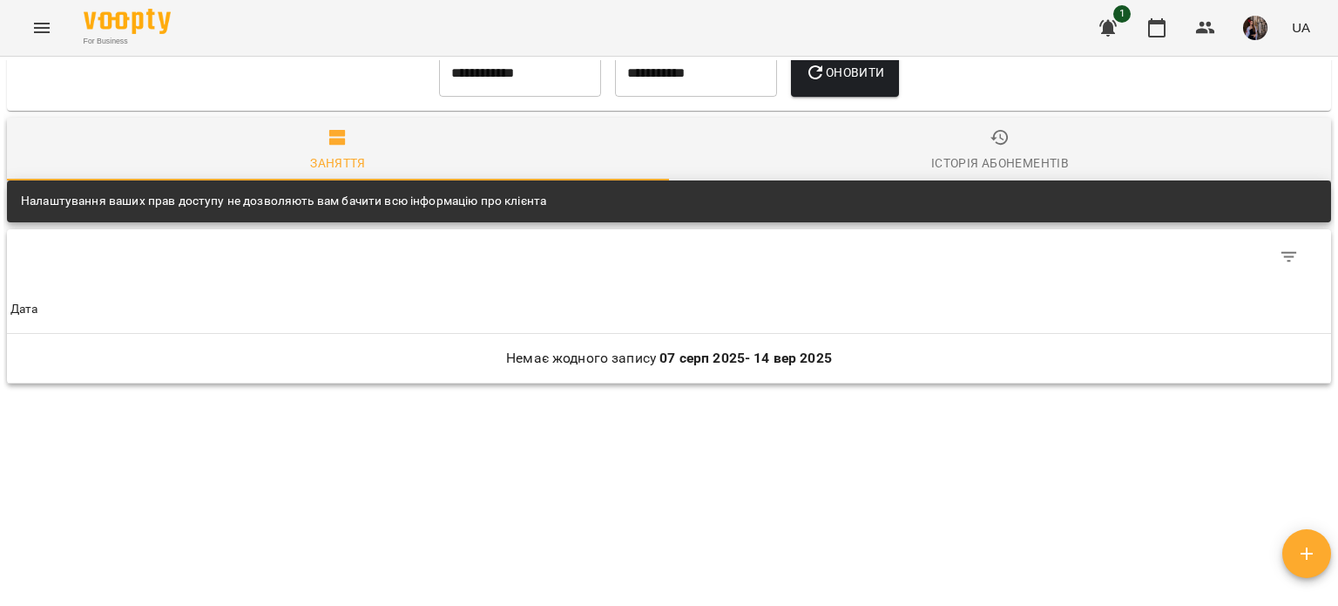
scroll to position [1075, 0]
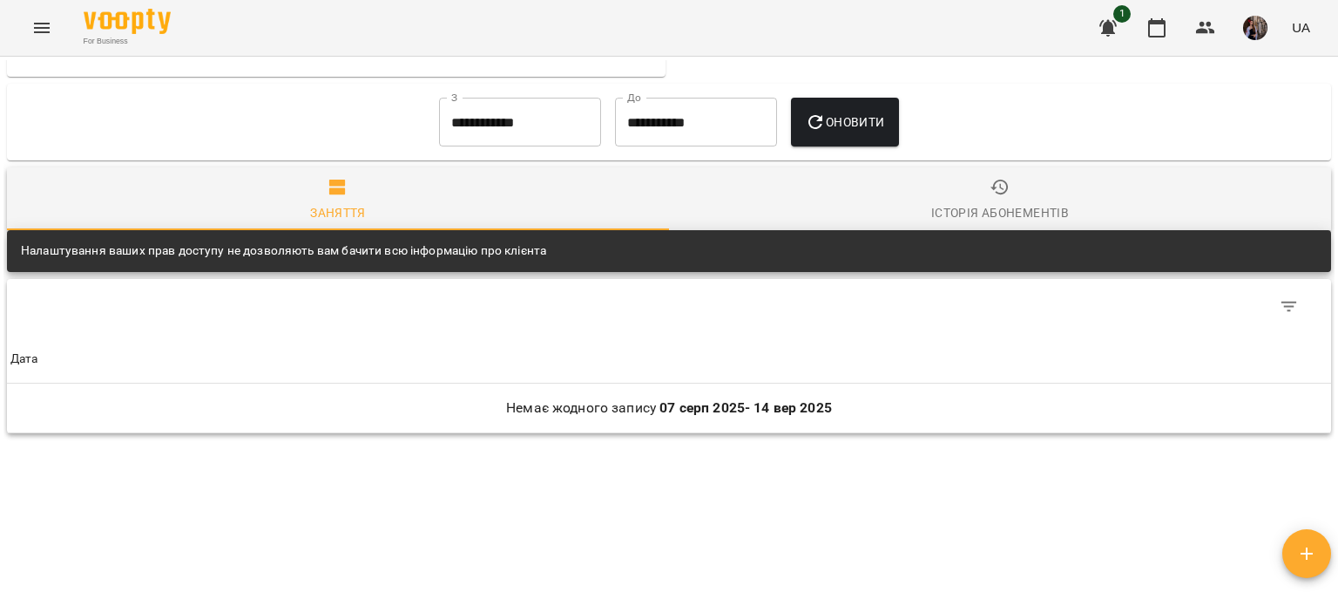
click at [501, 146] on input "**********" at bounding box center [520, 122] width 162 height 49
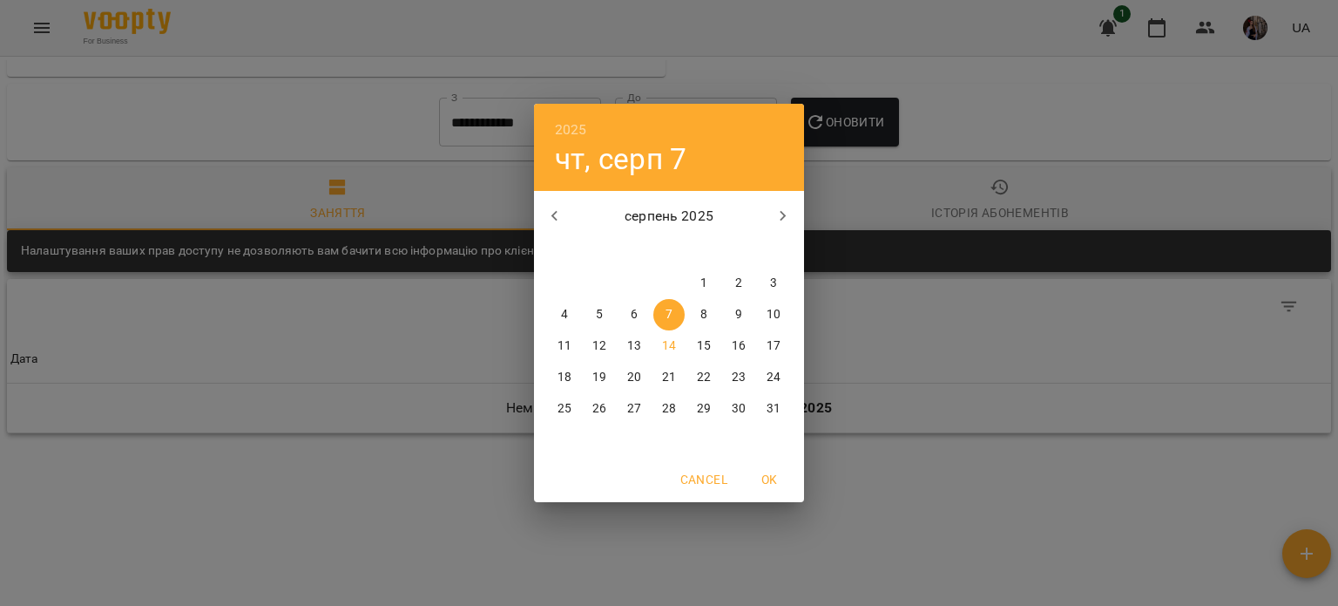
click at [740, 312] on p "9" at bounding box center [738, 314] width 7 height 17
type input "**********"
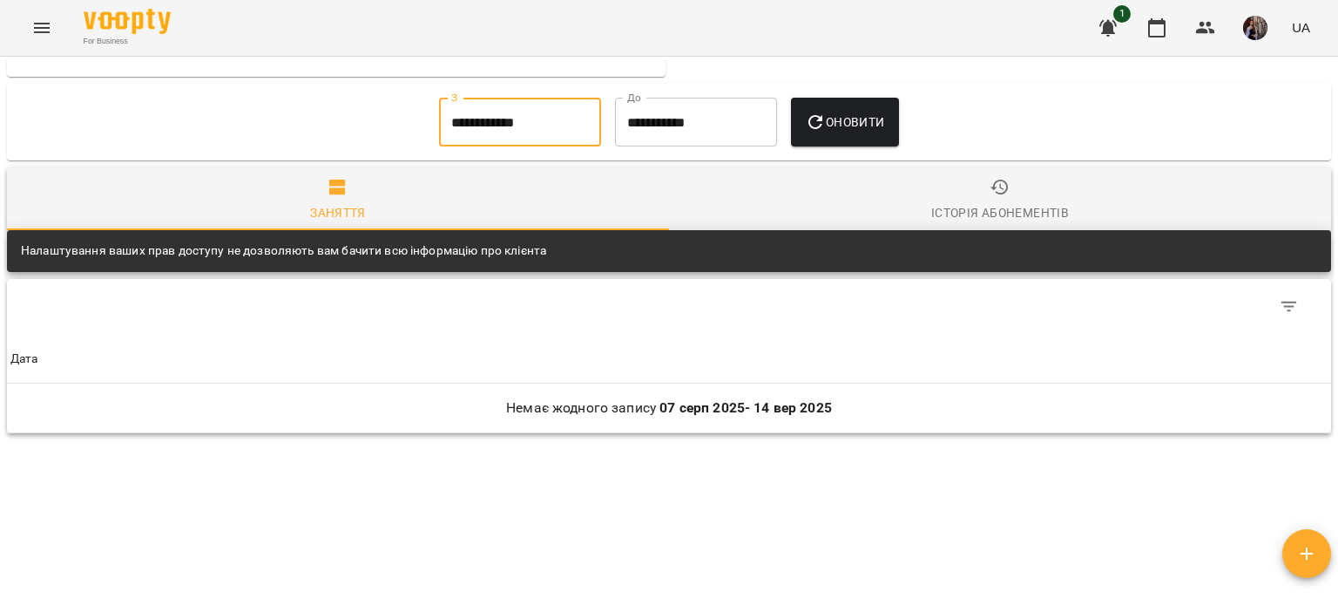
click at [851, 127] on span "Оновити" at bounding box center [844, 122] width 79 height 21
click at [1174, 32] on button "button" at bounding box center [1157, 28] width 42 height 42
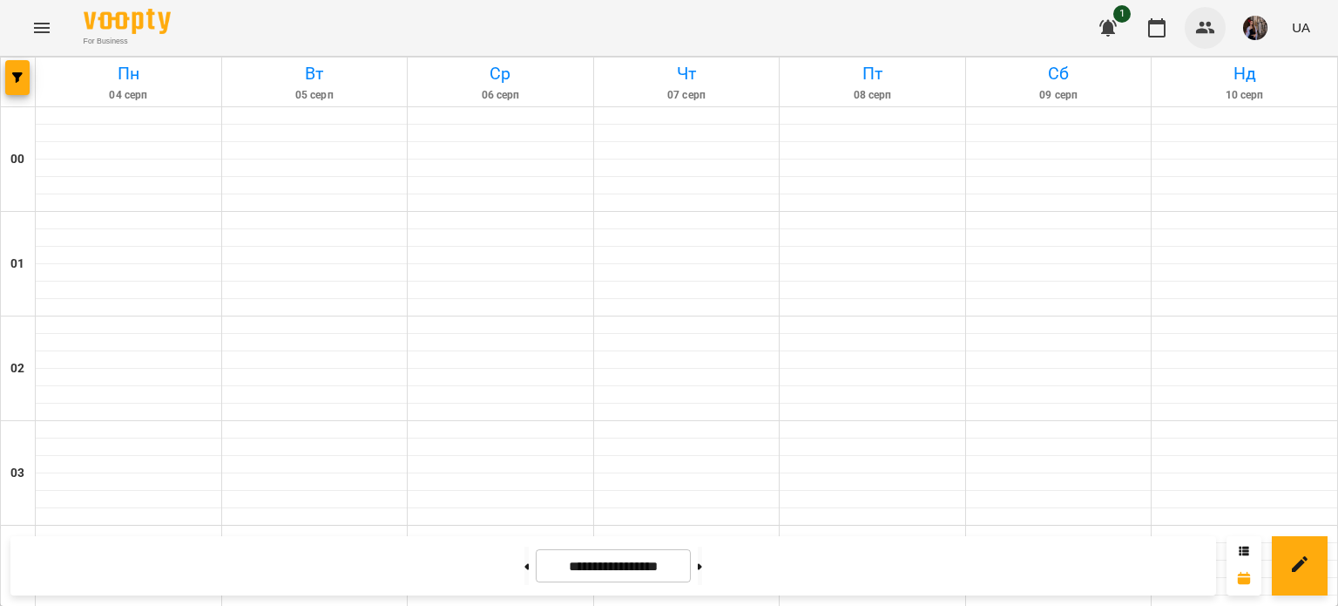
scroll to position [1134, 0]
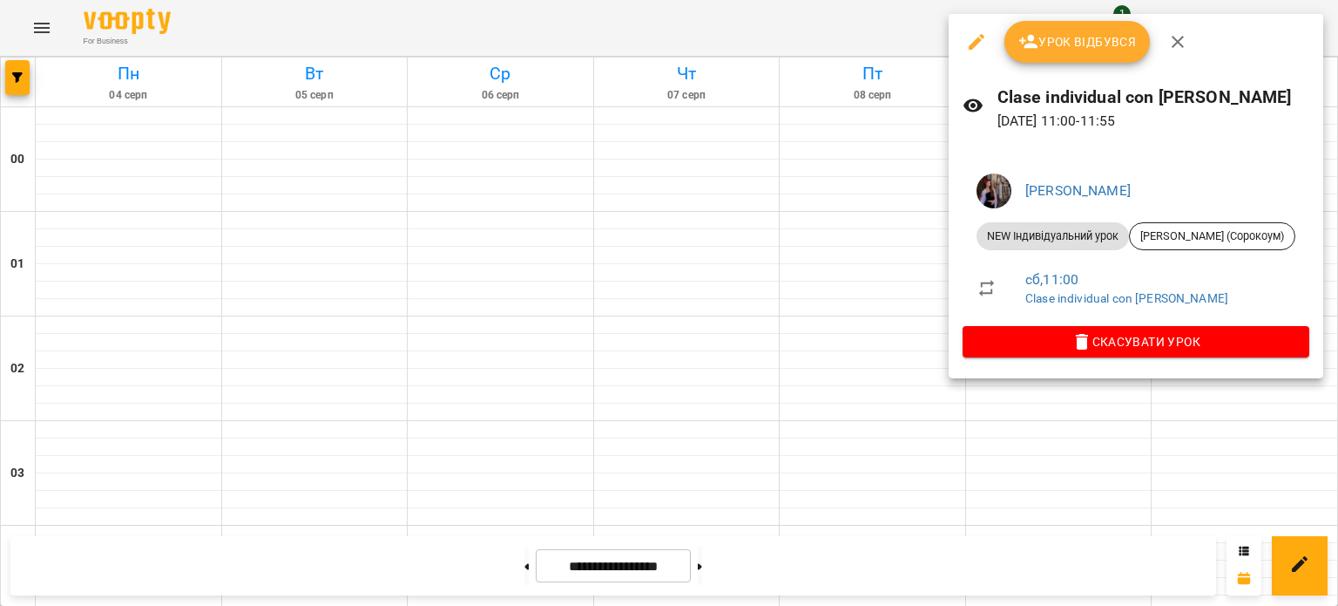
click at [1060, 33] on span "Урок відбувся" at bounding box center [1077, 41] width 118 height 21
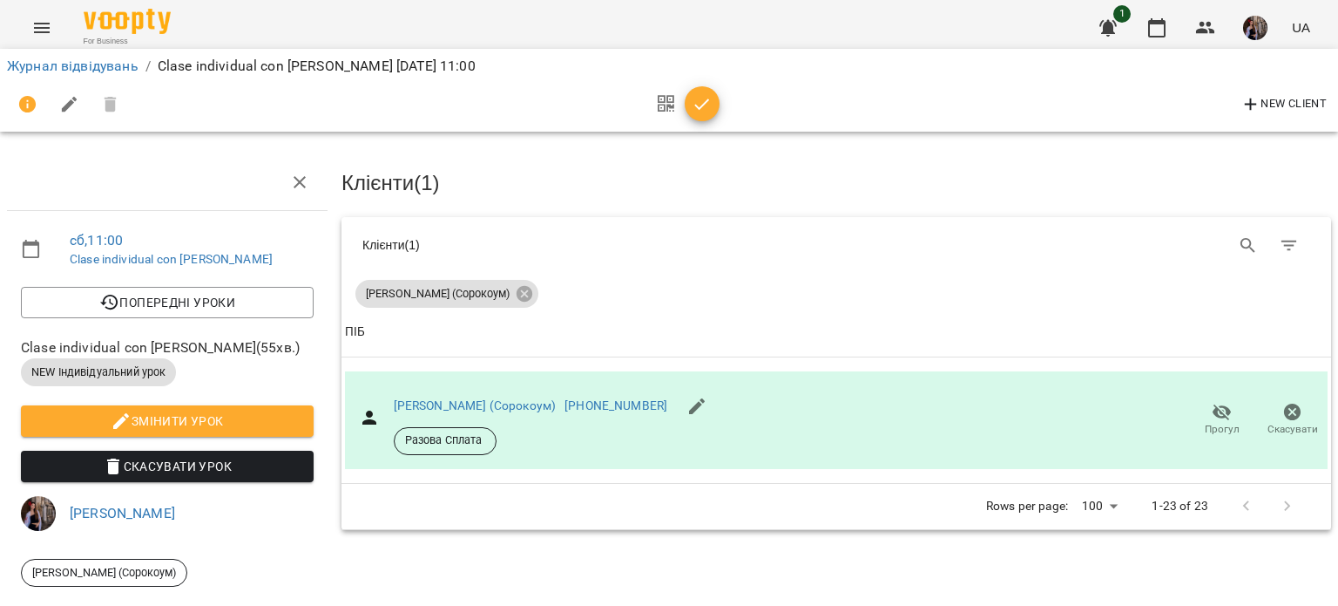
click at [707, 104] on icon "button" at bounding box center [702, 104] width 21 height 21
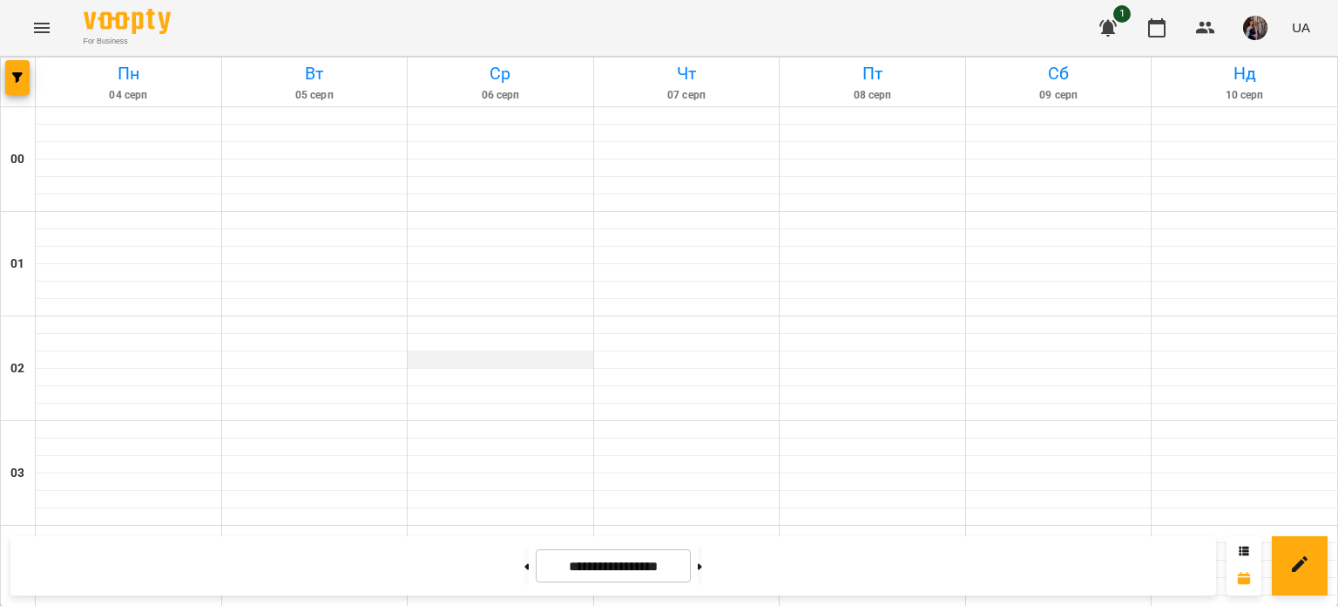
scroll to position [355, 0]
click at [524, 558] on button at bounding box center [526, 565] width 4 height 38
type input "**********"
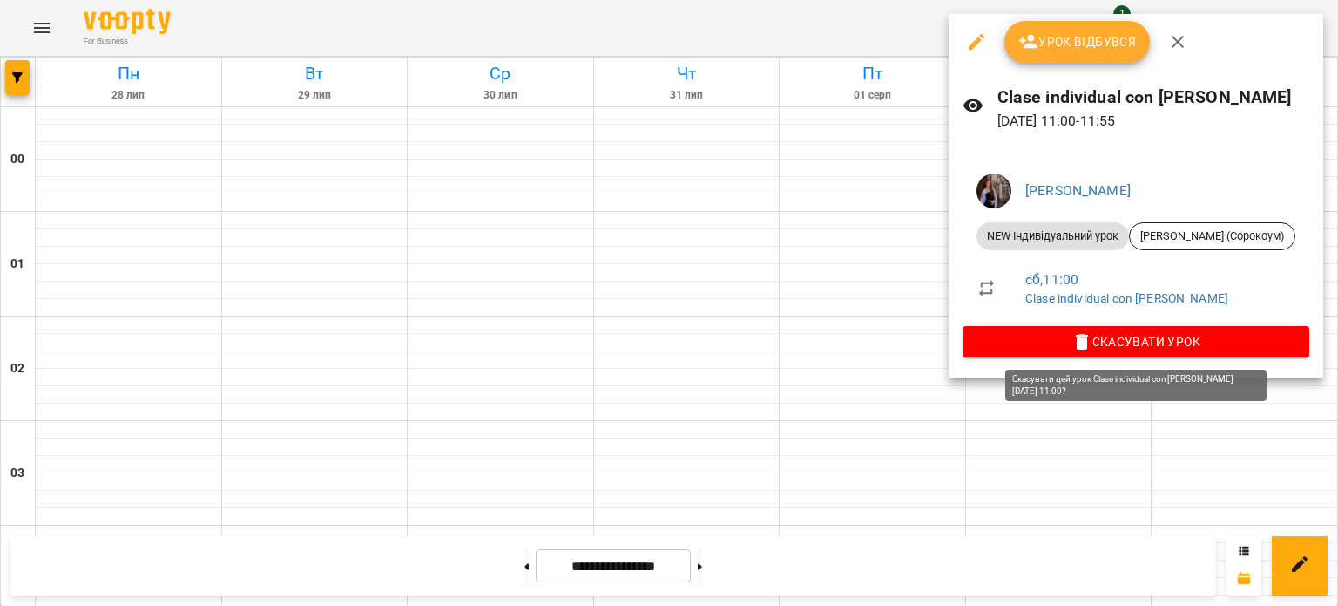
click at [1076, 340] on icon "button" at bounding box center [1082, 341] width 21 height 21
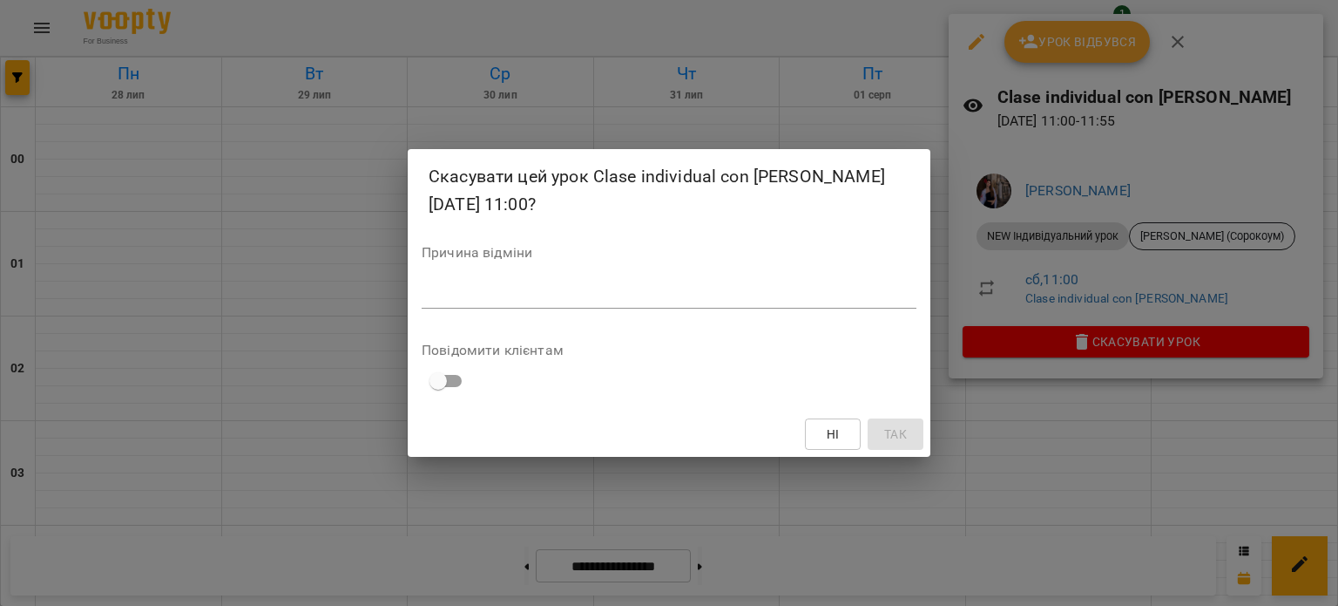
click at [815, 311] on div "Причина відміни *" at bounding box center [669, 281] width 495 height 70
click at [775, 284] on div "*" at bounding box center [669, 295] width 495 height 28
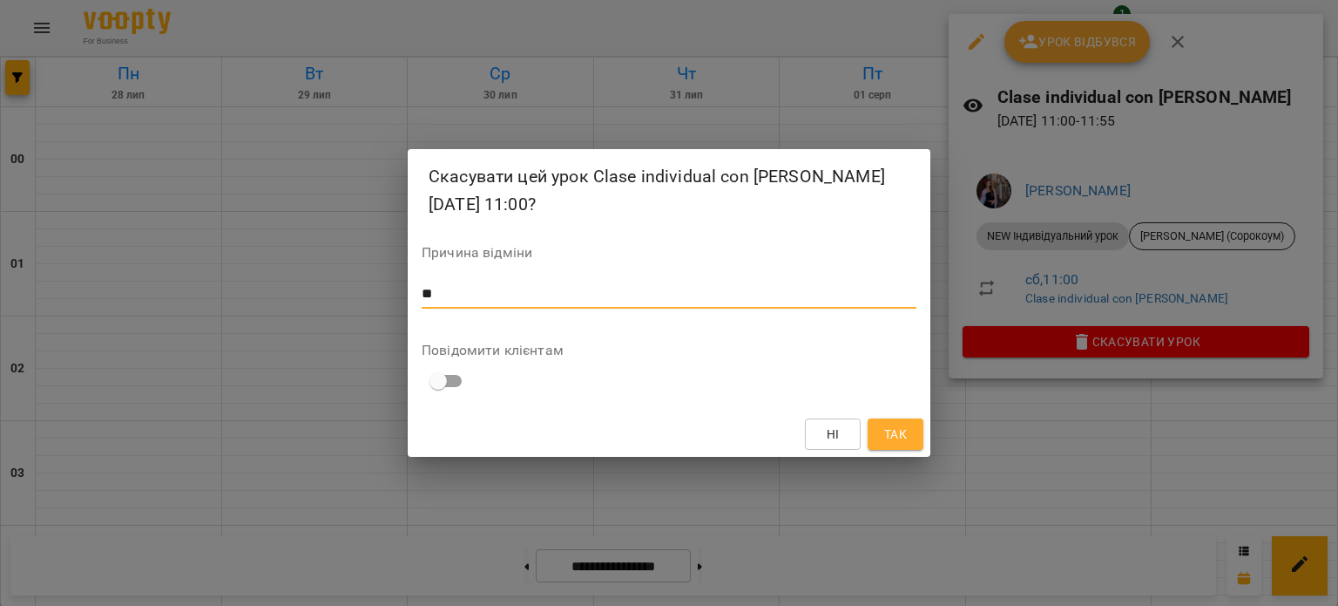
type textarea "**"
click at [910, 425] on button "Так" at bounding box center [896, 433] width 56 height 31
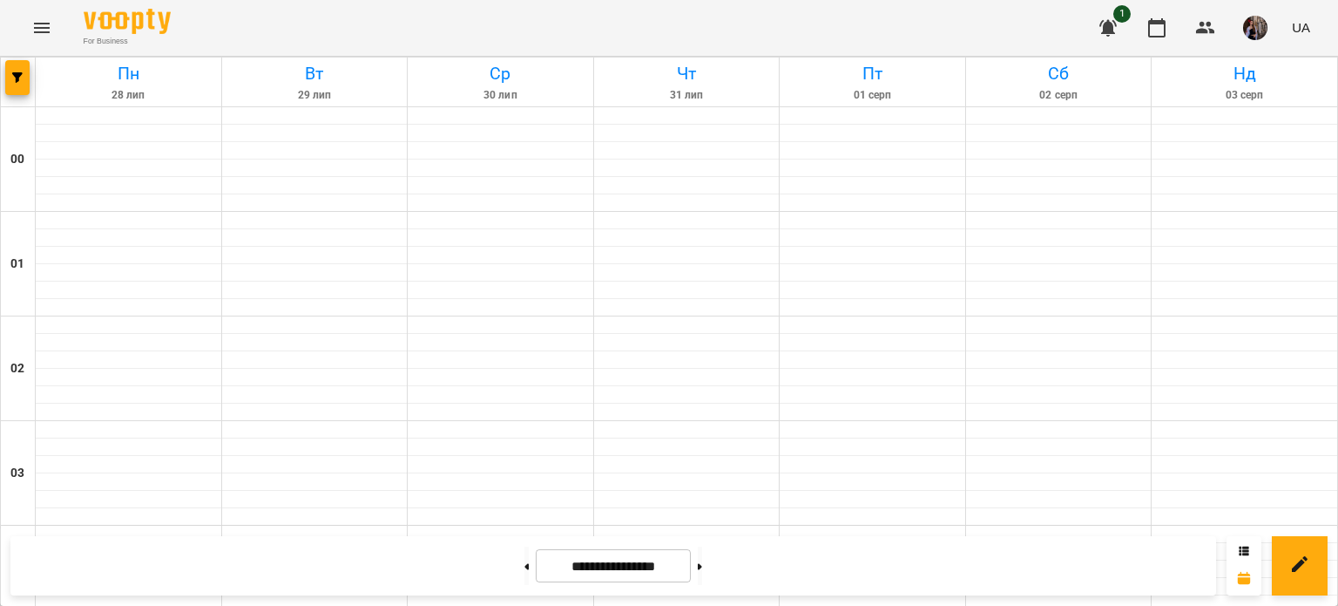
scroll to position [1079, 0]
click at [702, 569] on button at bounding box center [700, 565] width 4 height 38
click at [702, 557] on button at bounding box center [700, 565] width 4 height 38
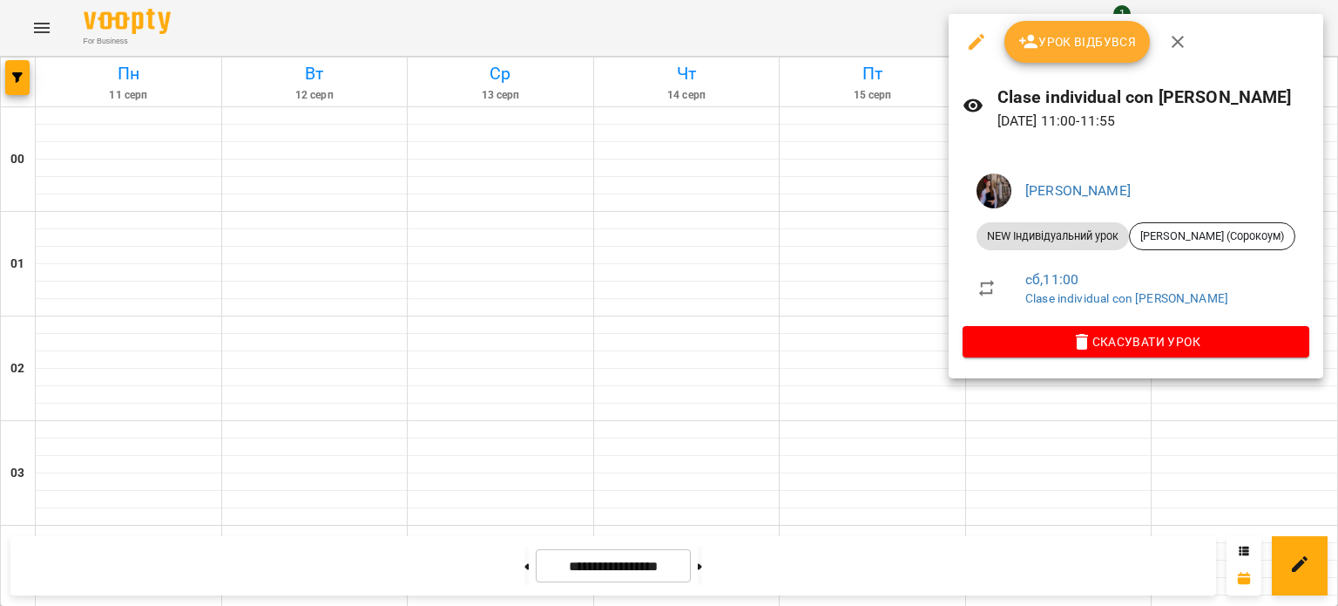
click at [825, 292] on div at bounding box center [669, 303] width 1338 height 606
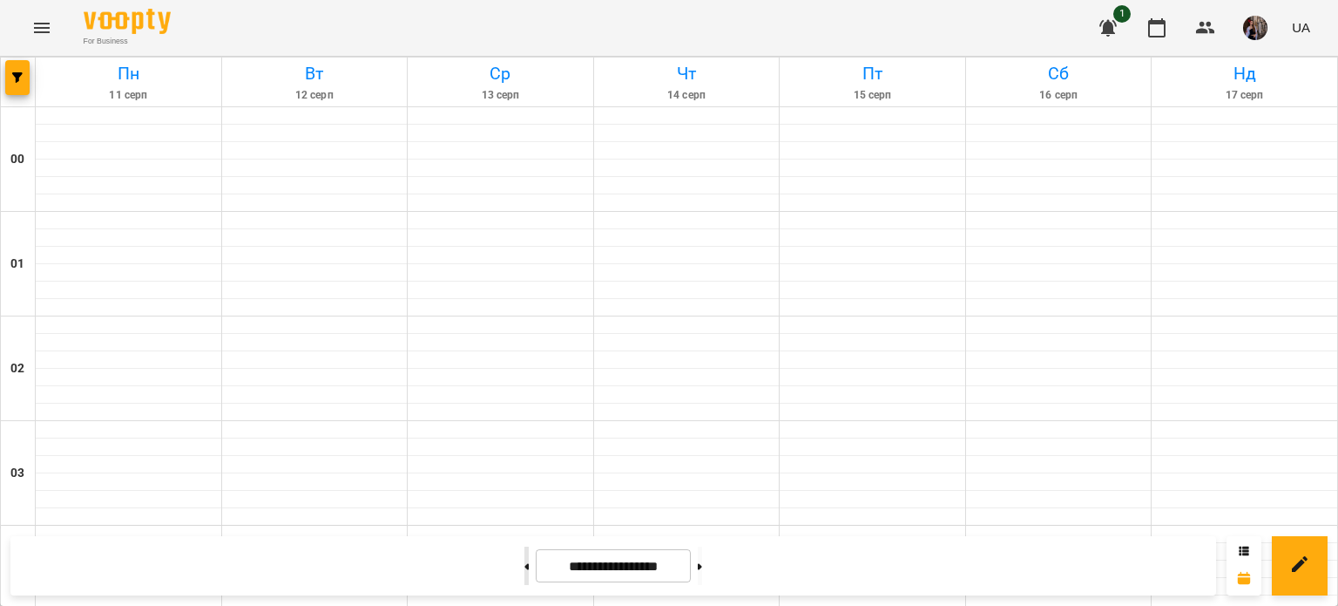
click at [524, 572] on button at bounding box center [526, 565] width 4 height 38
click at [702, 563] on button at bounding box center [700, 565] width 4 height 38
type input "**********"
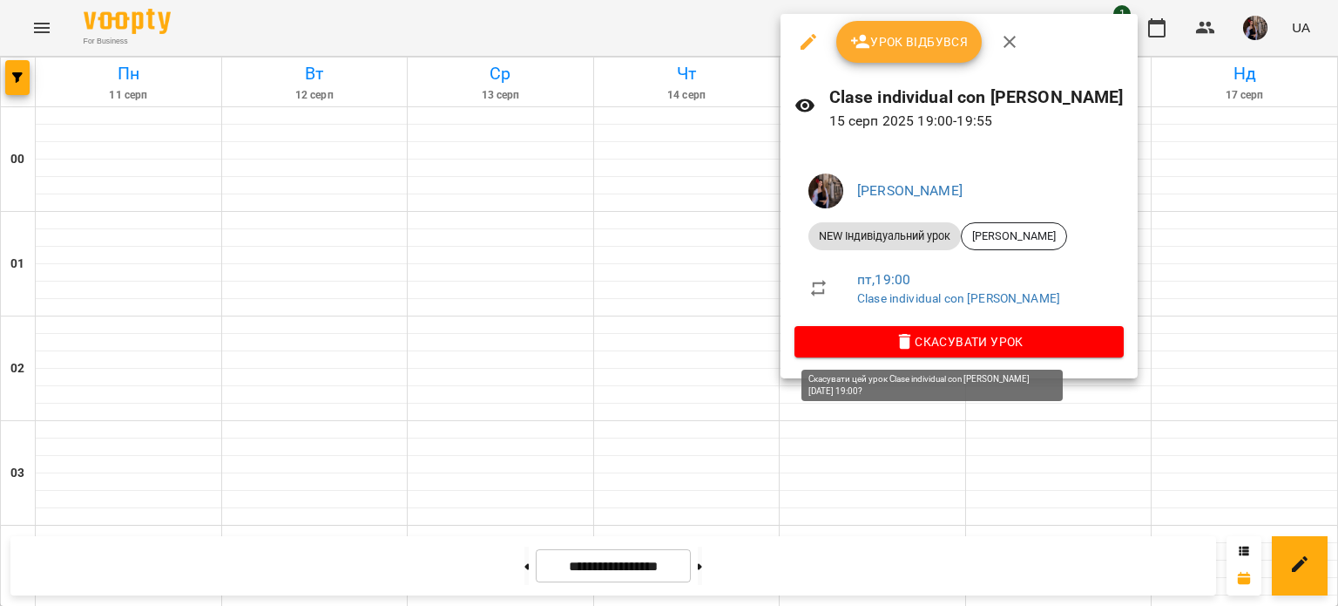
click at [849, 347] on span "Скасувати Урок" at bounding box center [959, 341] width 301 height 21
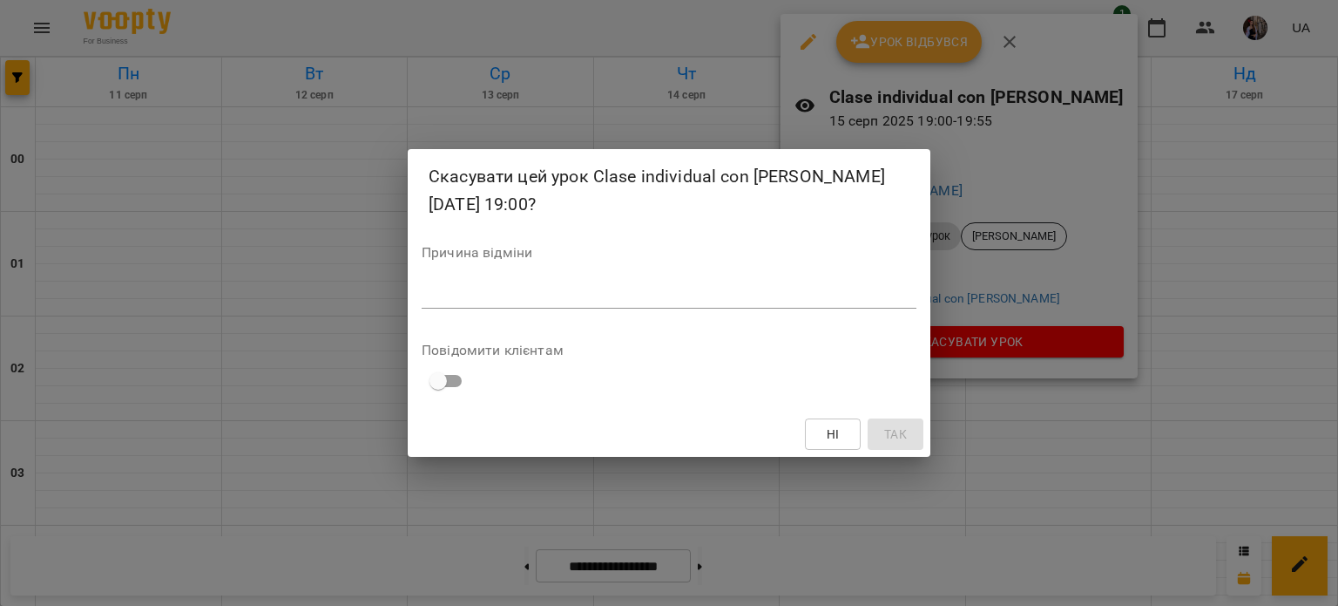
click at [761, 300] on textarea at bounding box center [669, 294] width 495 height 17
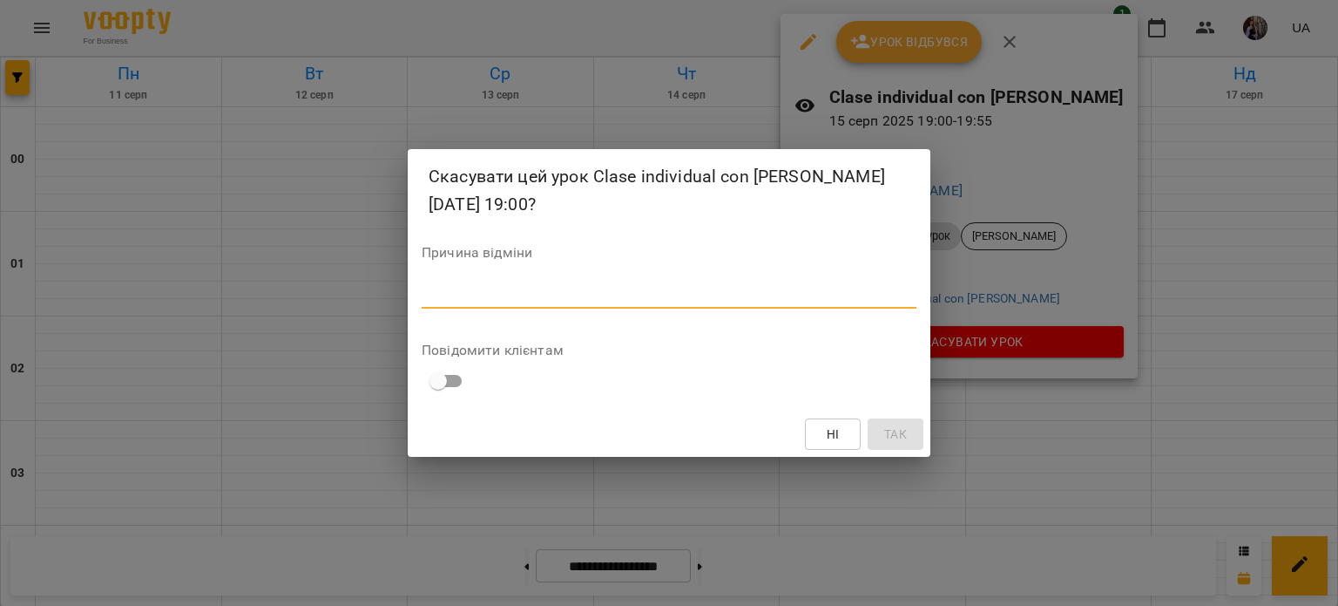
click at [761, 300] on textarea at bounding box center [669, 294] width 495 height 17
type textarea "**"
click at [893, 429] on span "Так" at bounding box center [895, 433] width 23 height 21
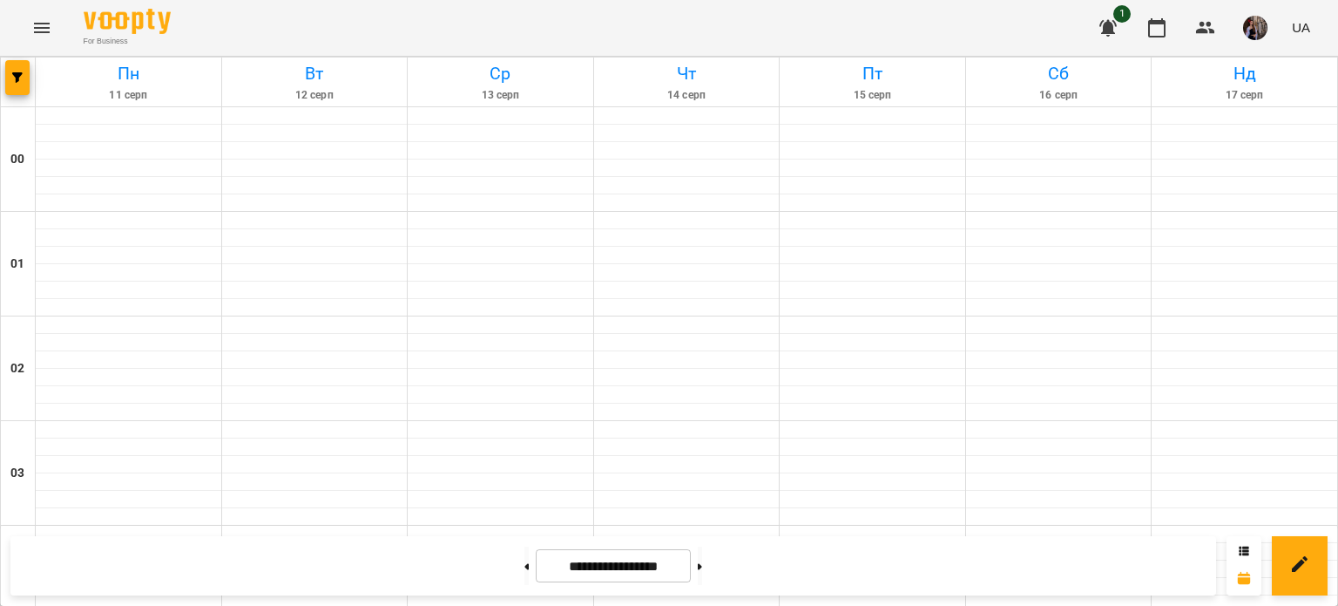
click at [1248, 37] on span "button" at bounding box center [1255, 28] width 24 height 24
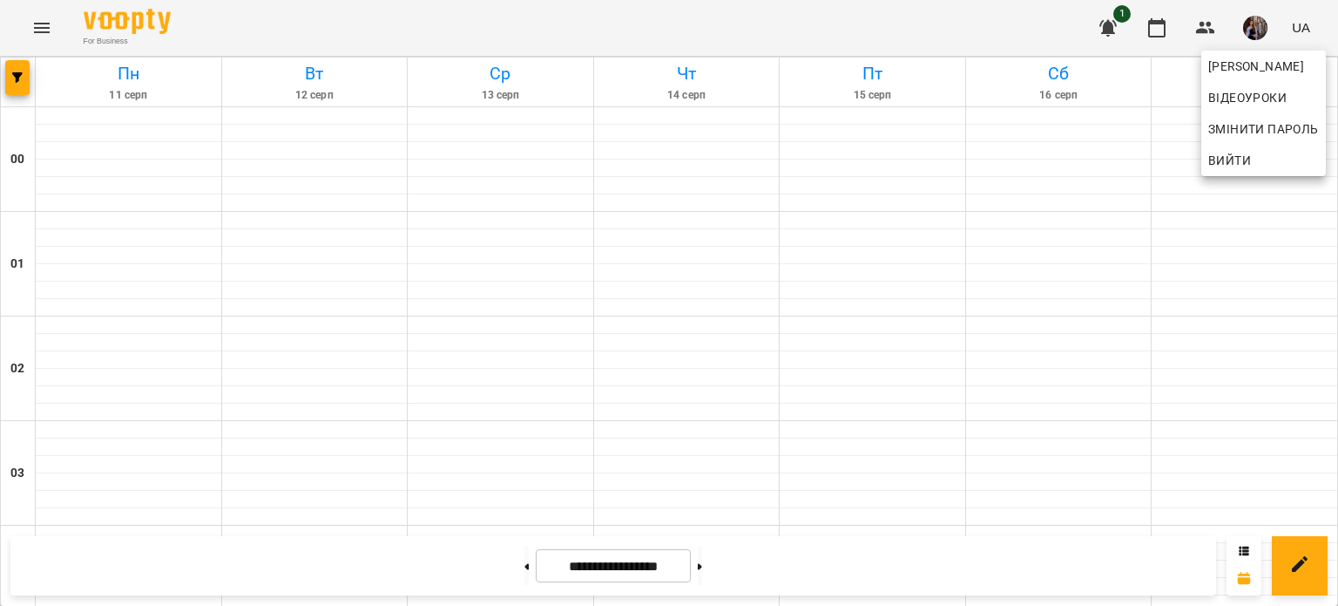
click at [1212, 34] on div at bounding box center [669, 303] width 1338 height 606
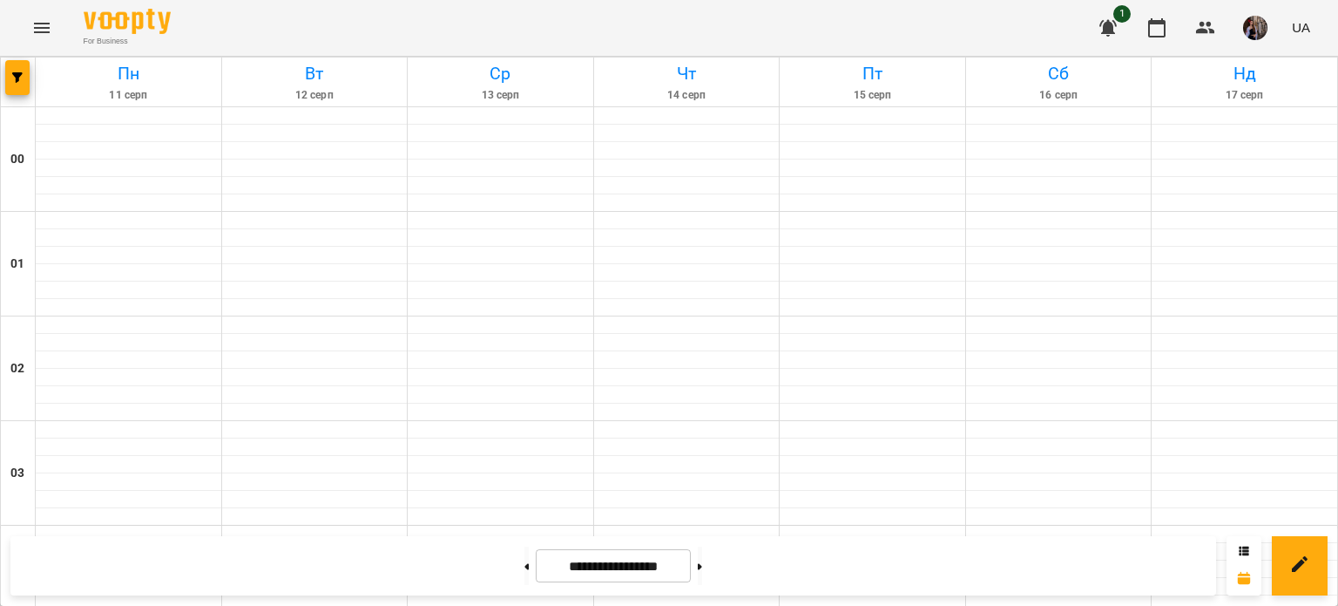
click at [1212, 34] on icon "button" at bounding box center [1205, 27] width 21 height 21
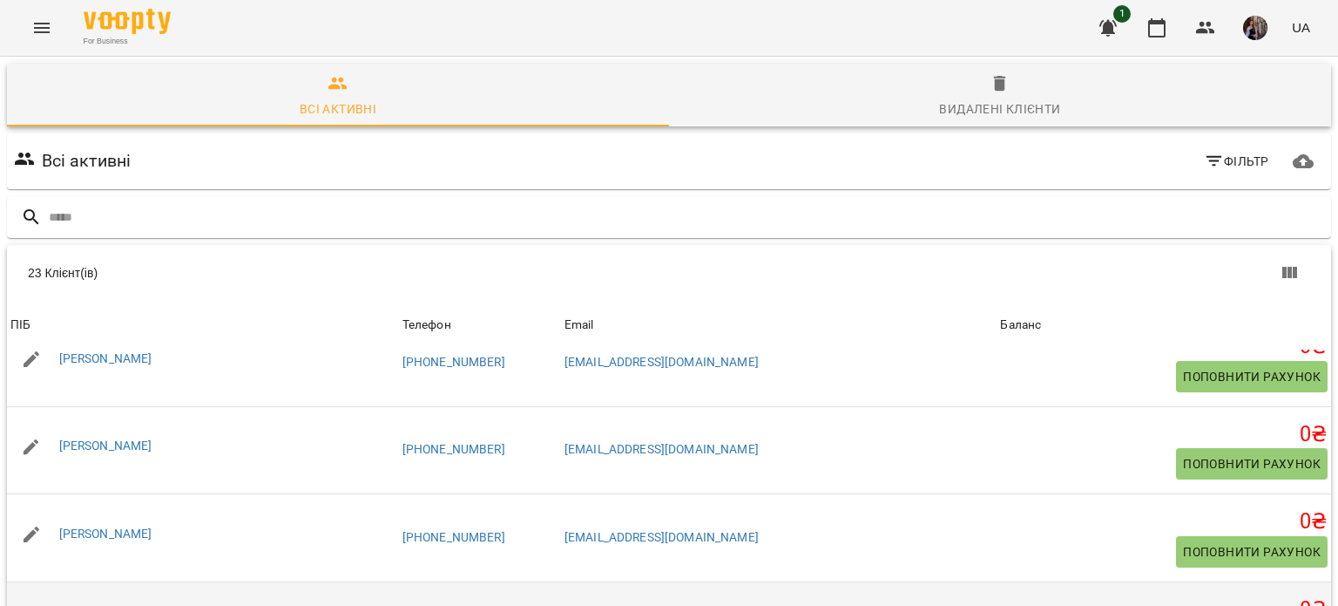
scroll to position [1113, 0]
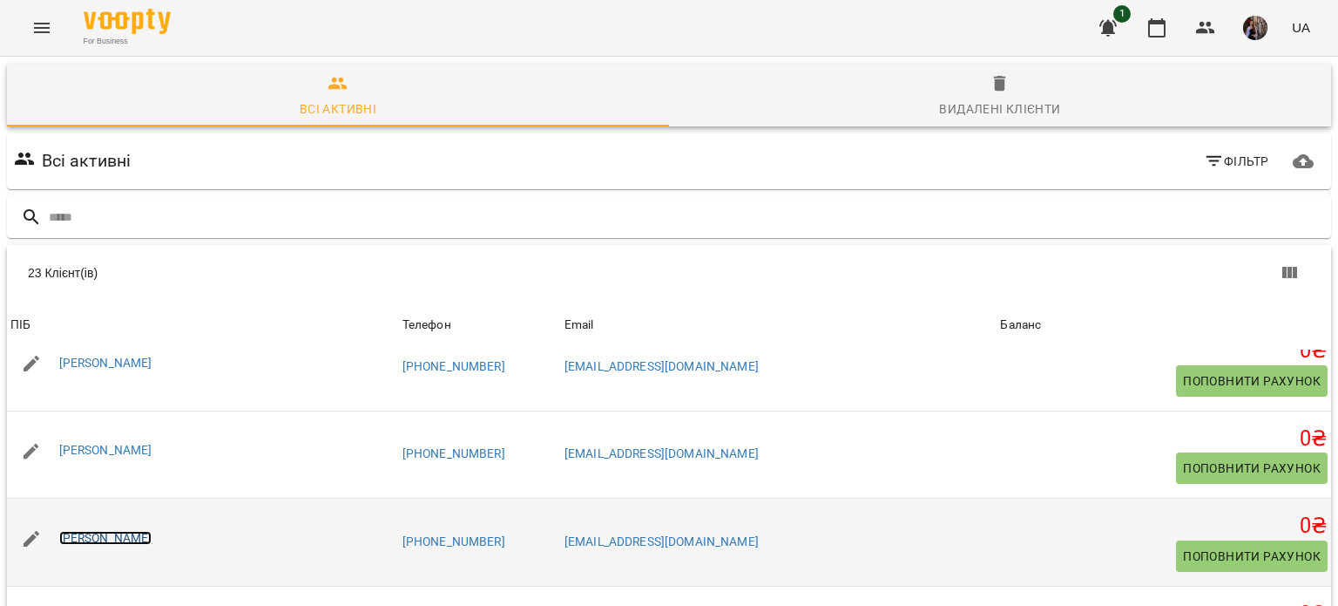
click at [115, 531] on link "[PERSON_NAME]" at bounding box center [105, 538] width 93 height 14
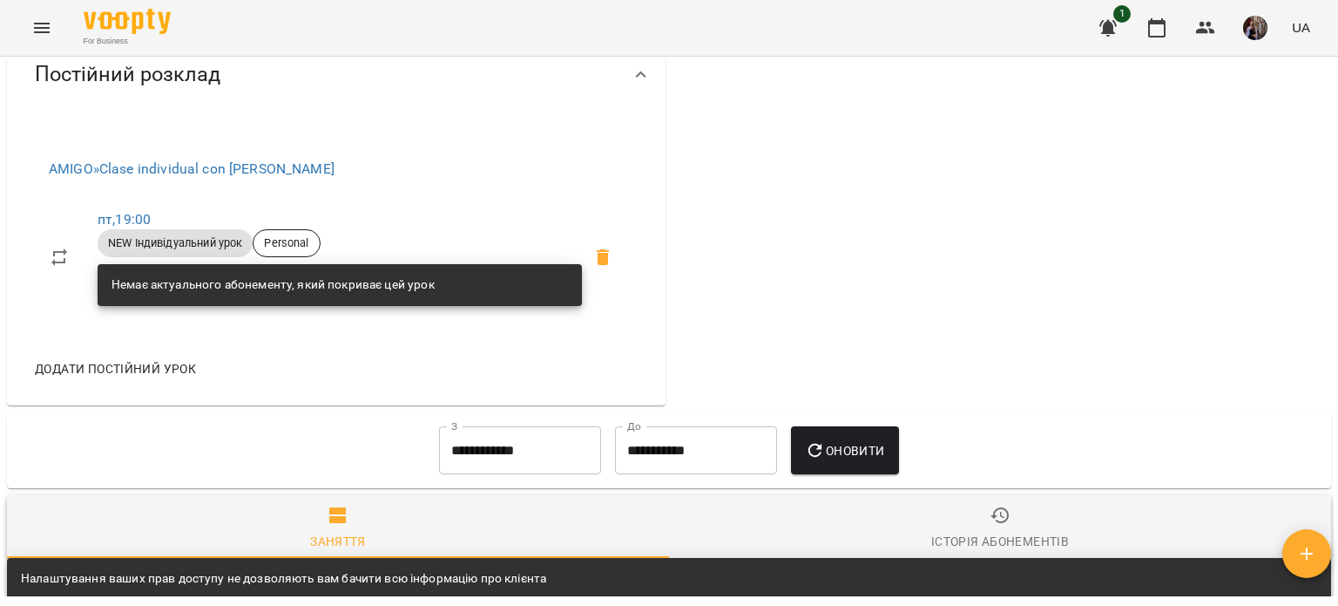
scroll to position [705, 0]
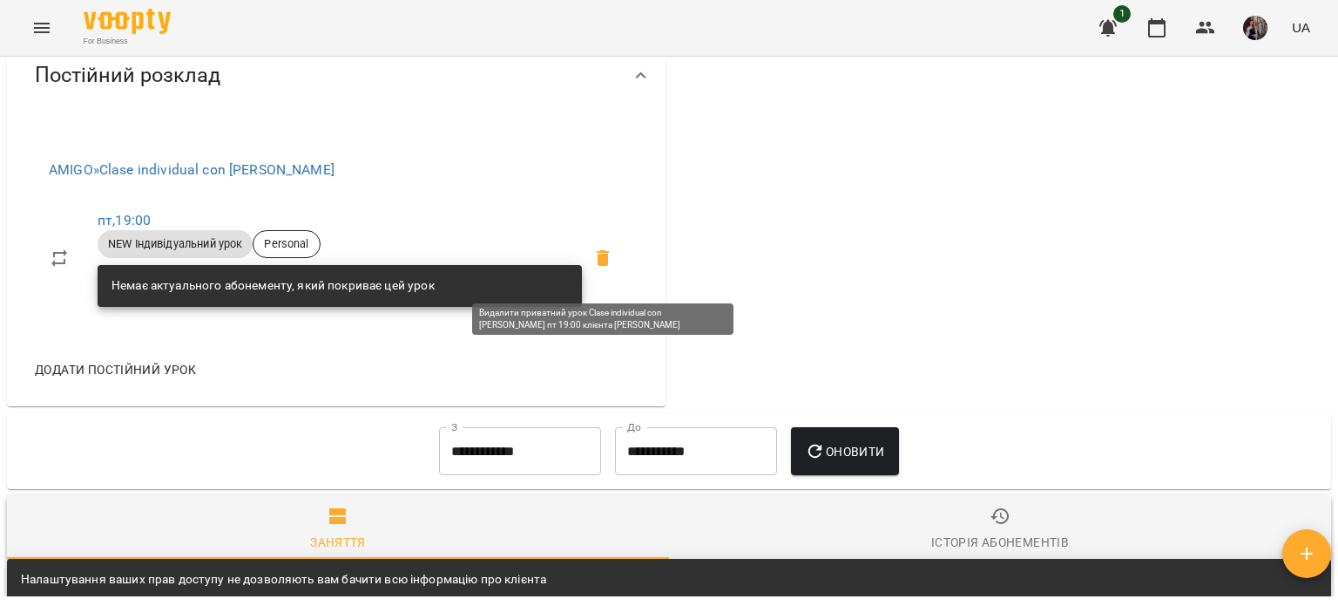
click at [600, 266] on icon at bounding box center [603, 258] width 12 height 16
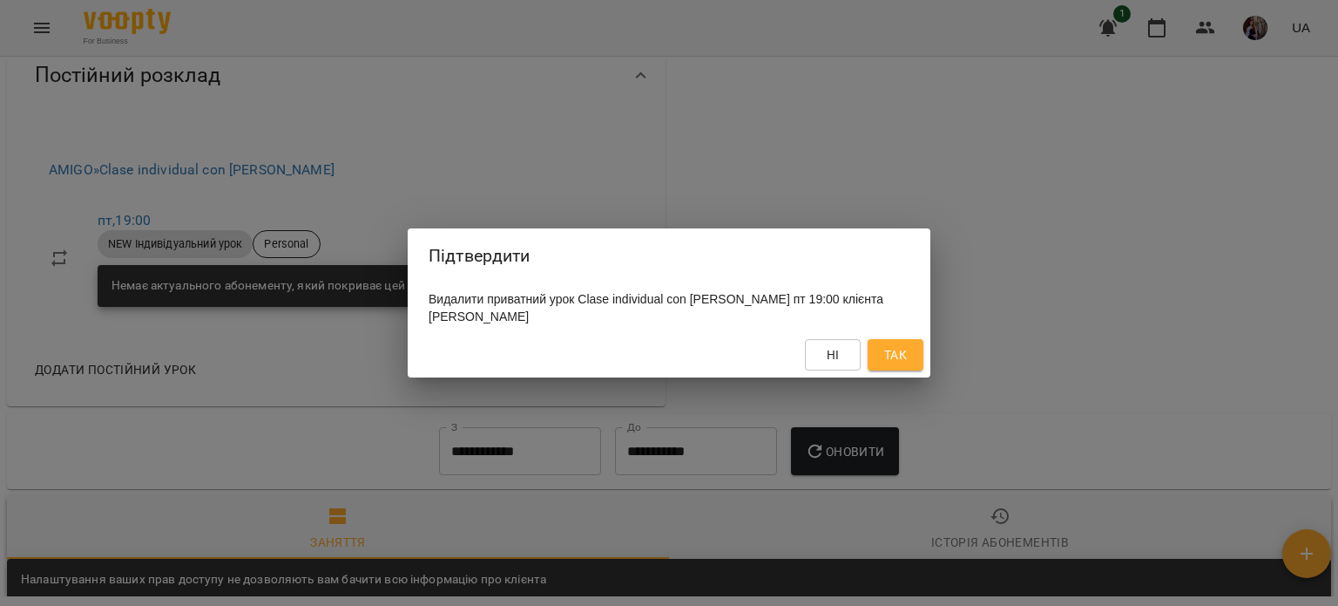
click at [906, 356] on span "Так" at bounding box center [895, 354] width 23 height 21
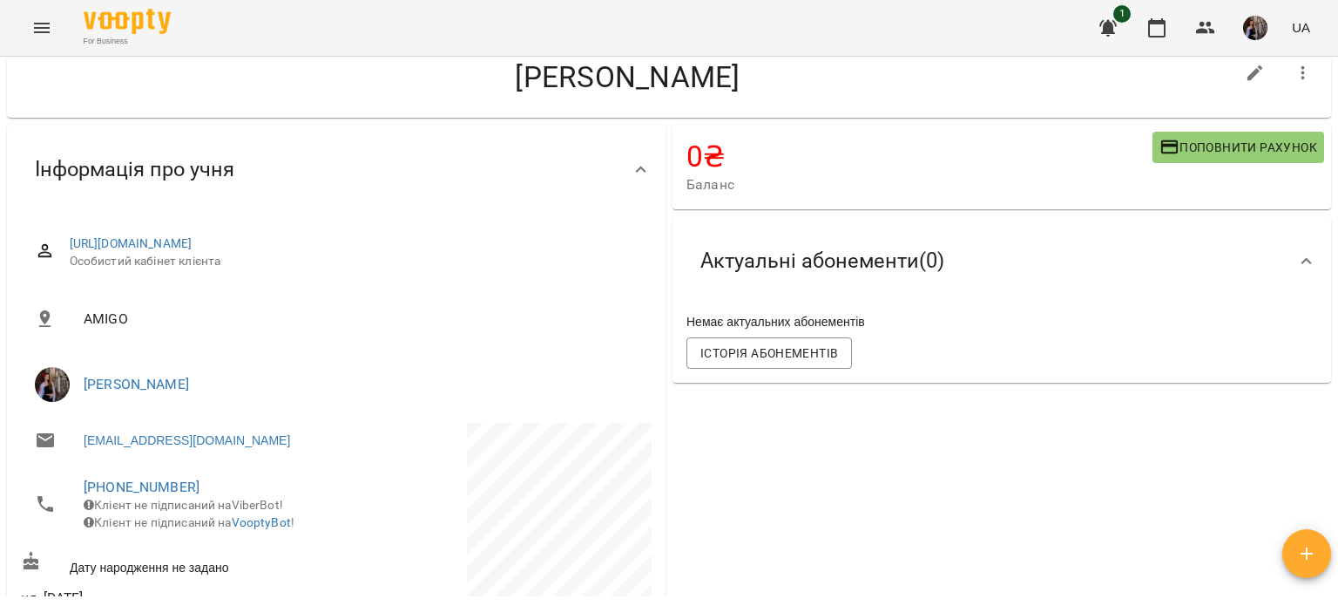
scroll to position [24, 0]
